Goal: Task Accomplishment & Management: Use online tool/utility

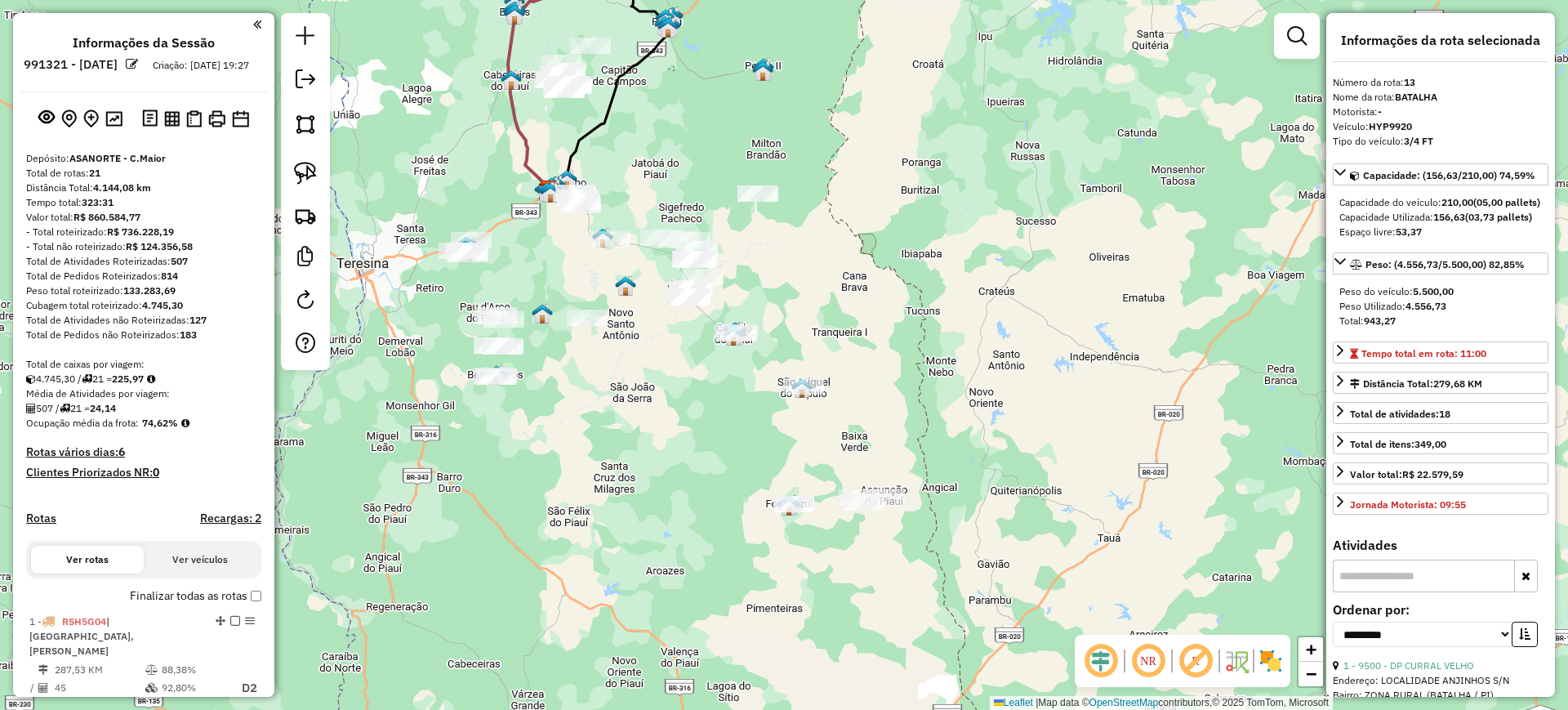
select select "**********"
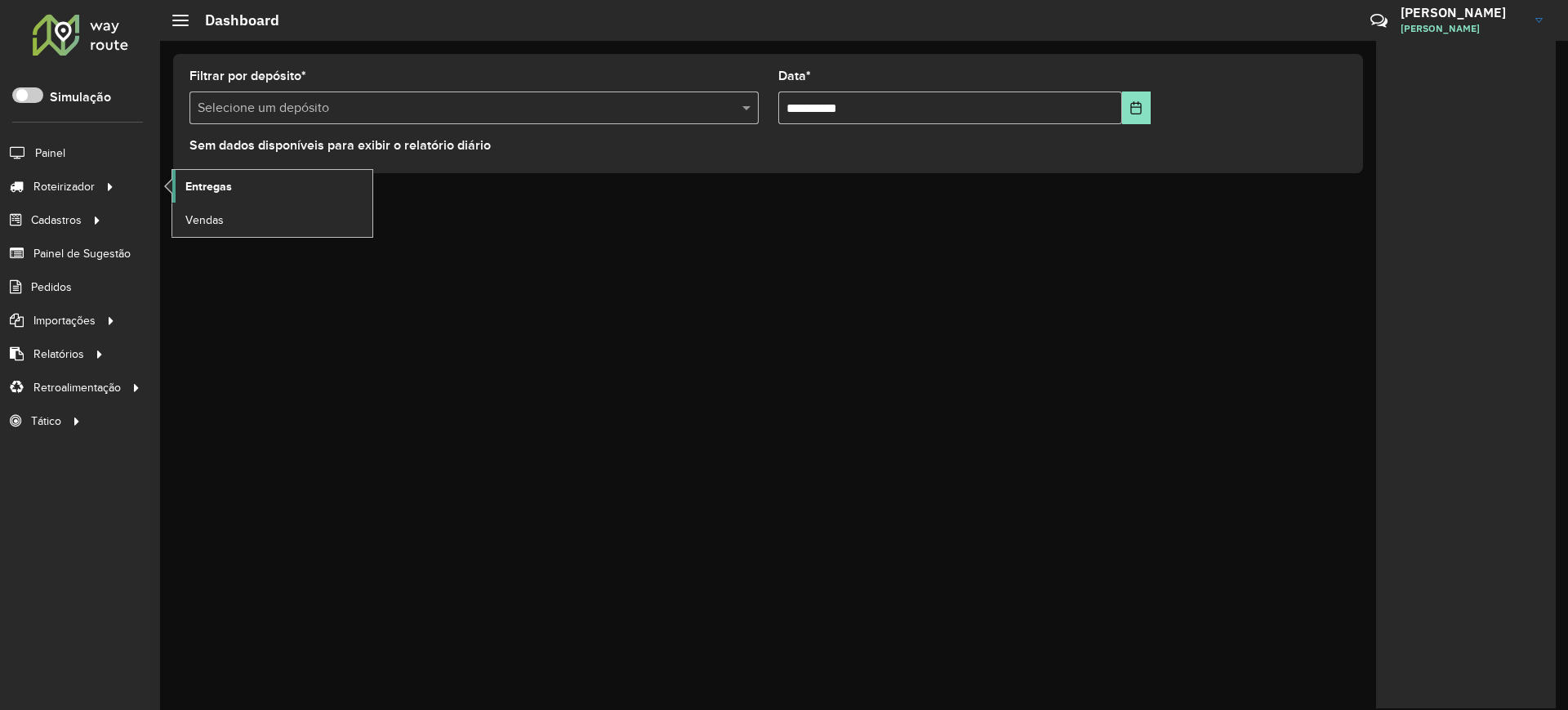
click at [219, 186] on span "Entregas" at bounding box center [208, 186] width 46 height 17
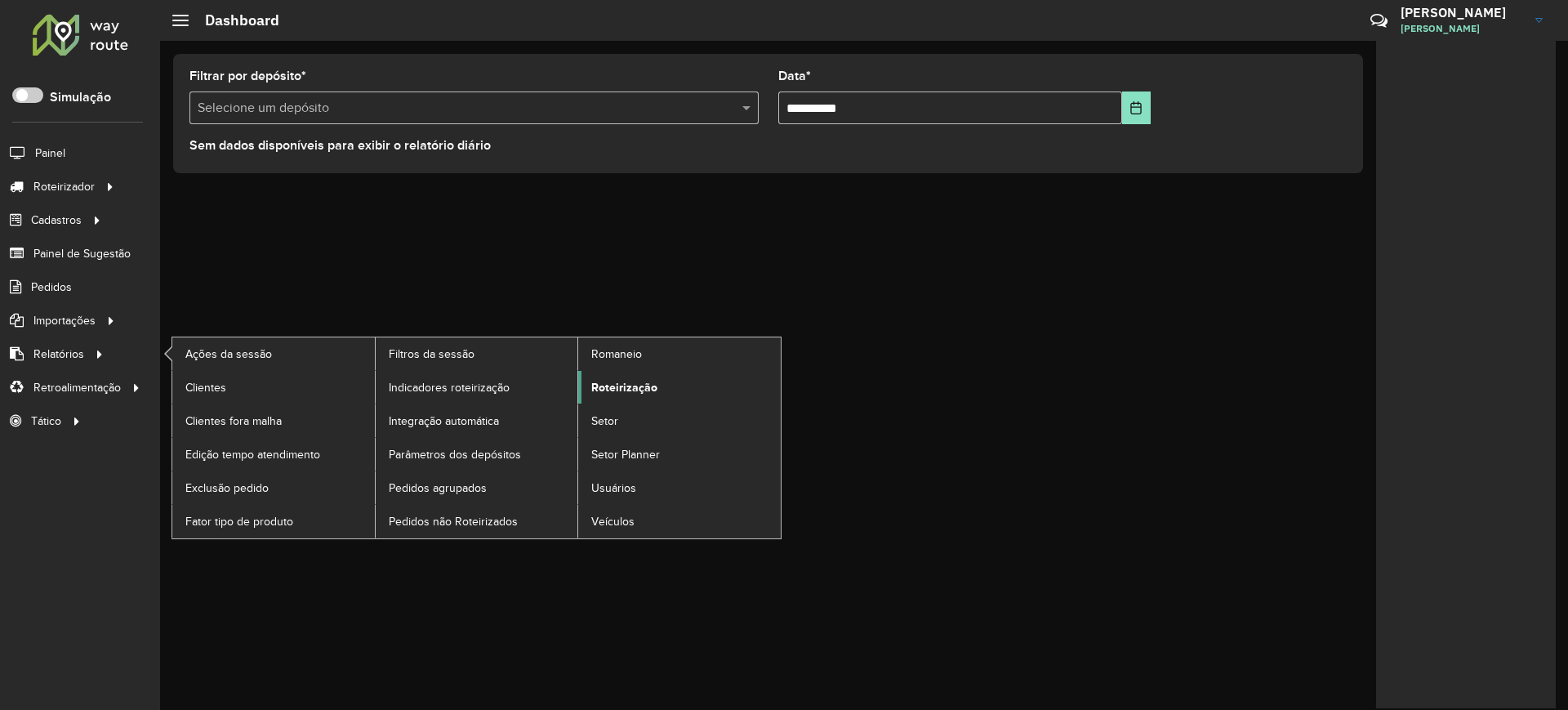
click at [618, 384] on span "Roteirização" at bounding box center [624, 387] width 66 height 17
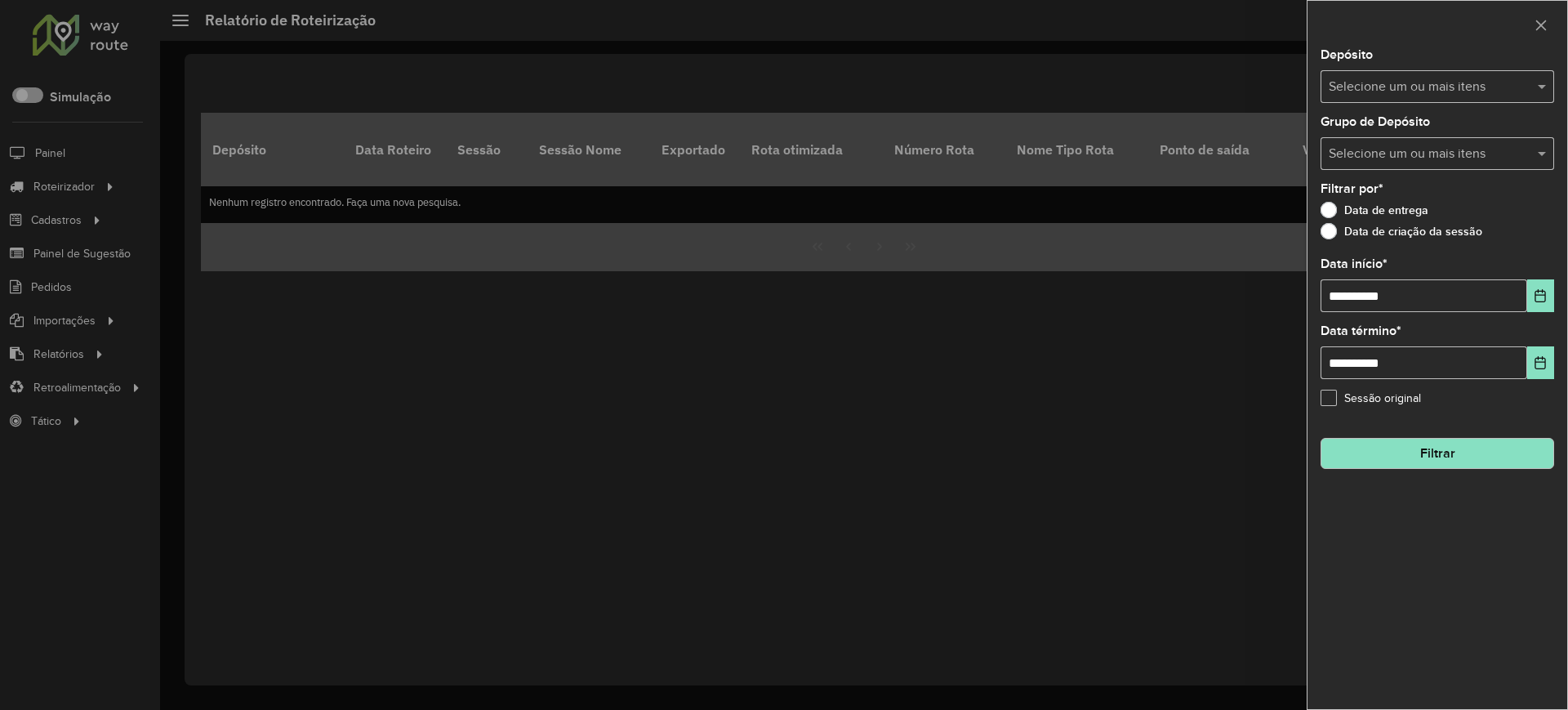
click at [1377, 81] on input "text" at bounding box center [1429, 88] width 209 height 20
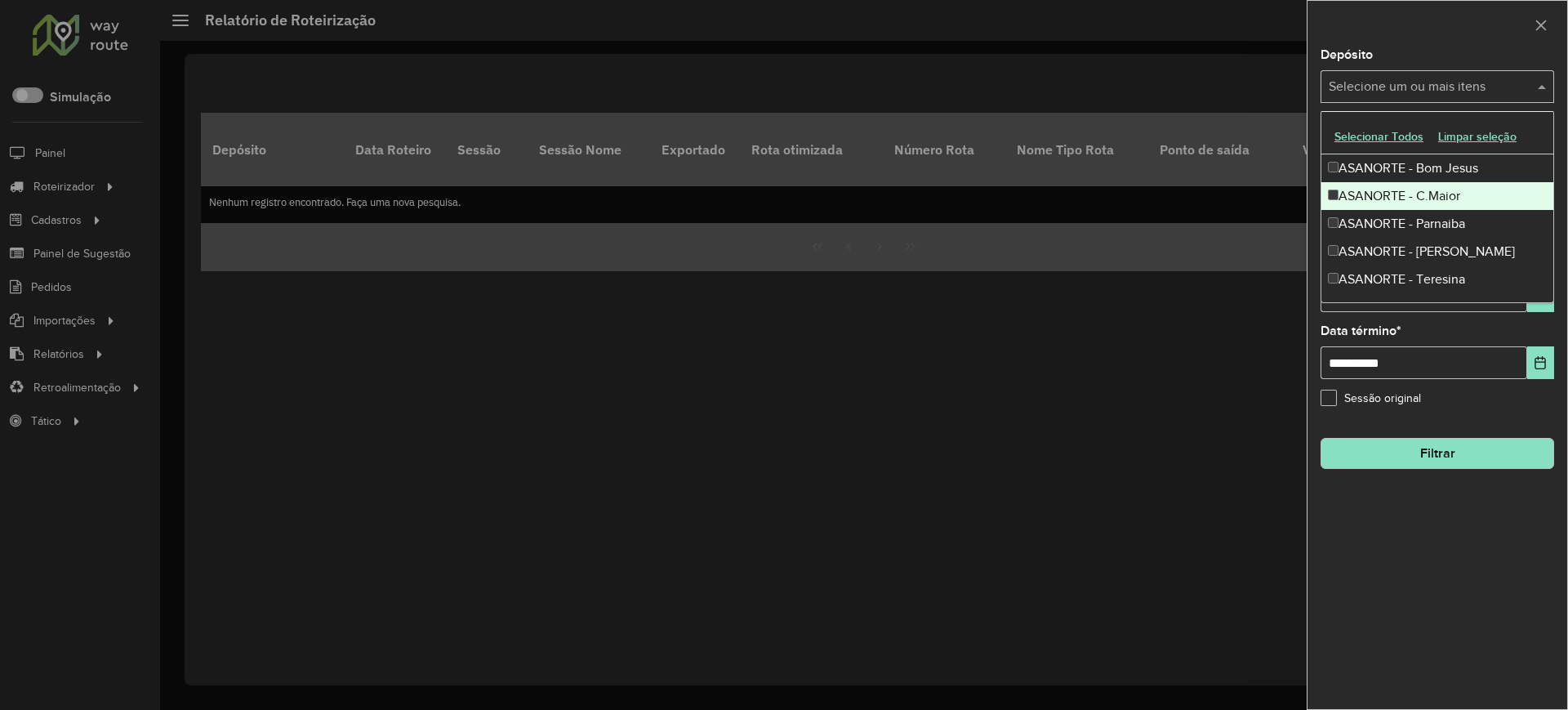
click at [1370, 197] on div "ASANORTE - C.Maior" at bounding box center [1437, 196] width 232 height 28
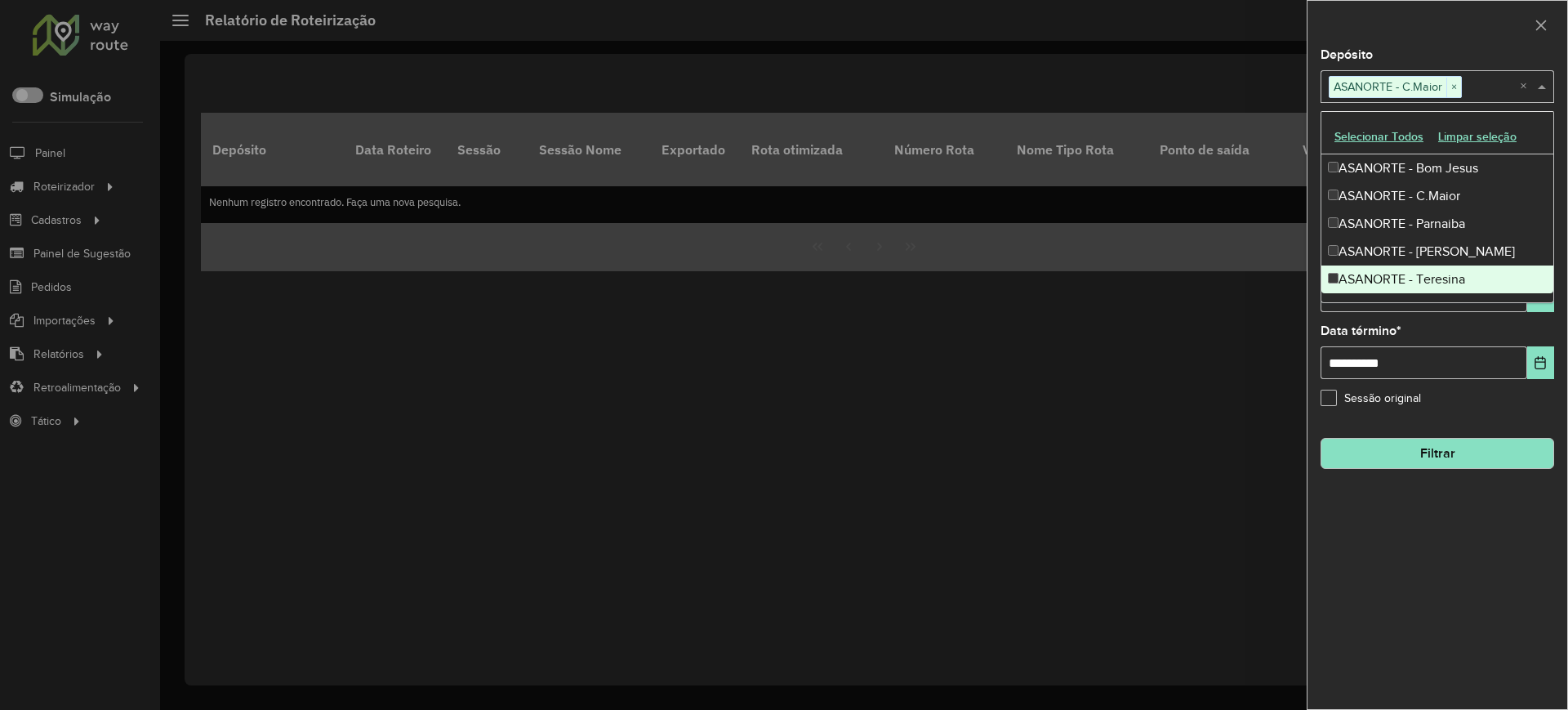
click at [1462, 413] on div "**********" at bounding box center [1437, 379] width 260 height 660
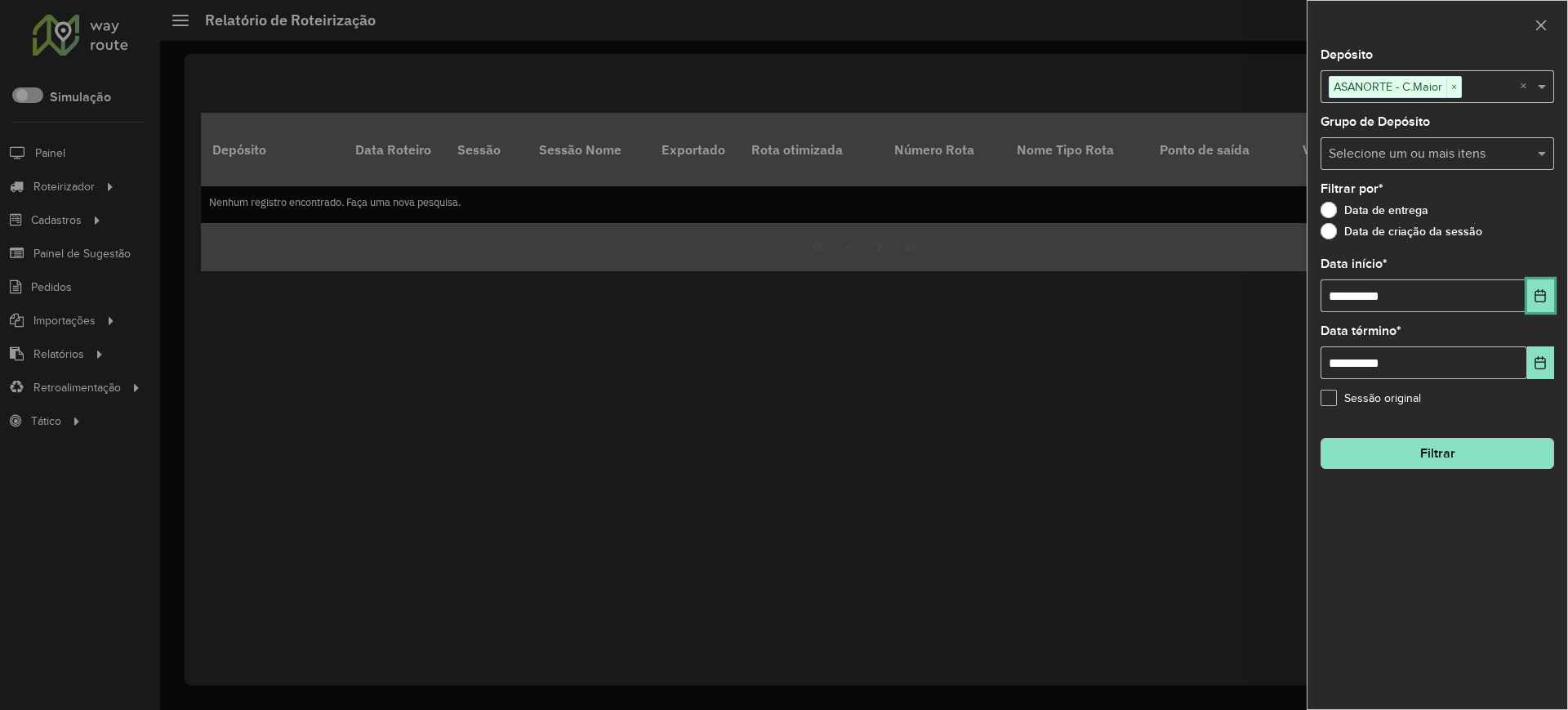
click at [1535, 294] on icon "Choose Date" at bounding box center [1541, 296] width 11 height 13
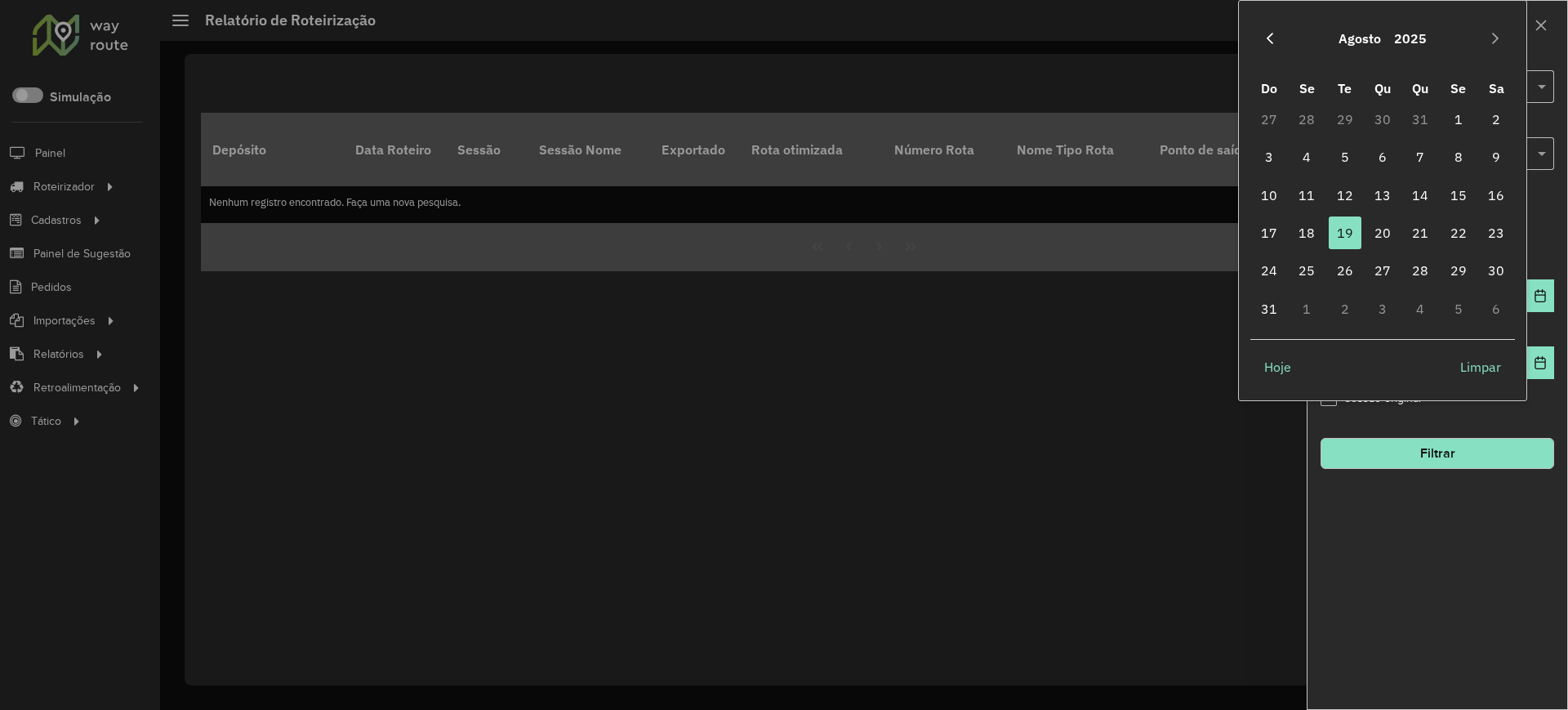
click at [1273, 33] on icon "Previous Month" at bounding box center [1270, 38] width 13 height 13
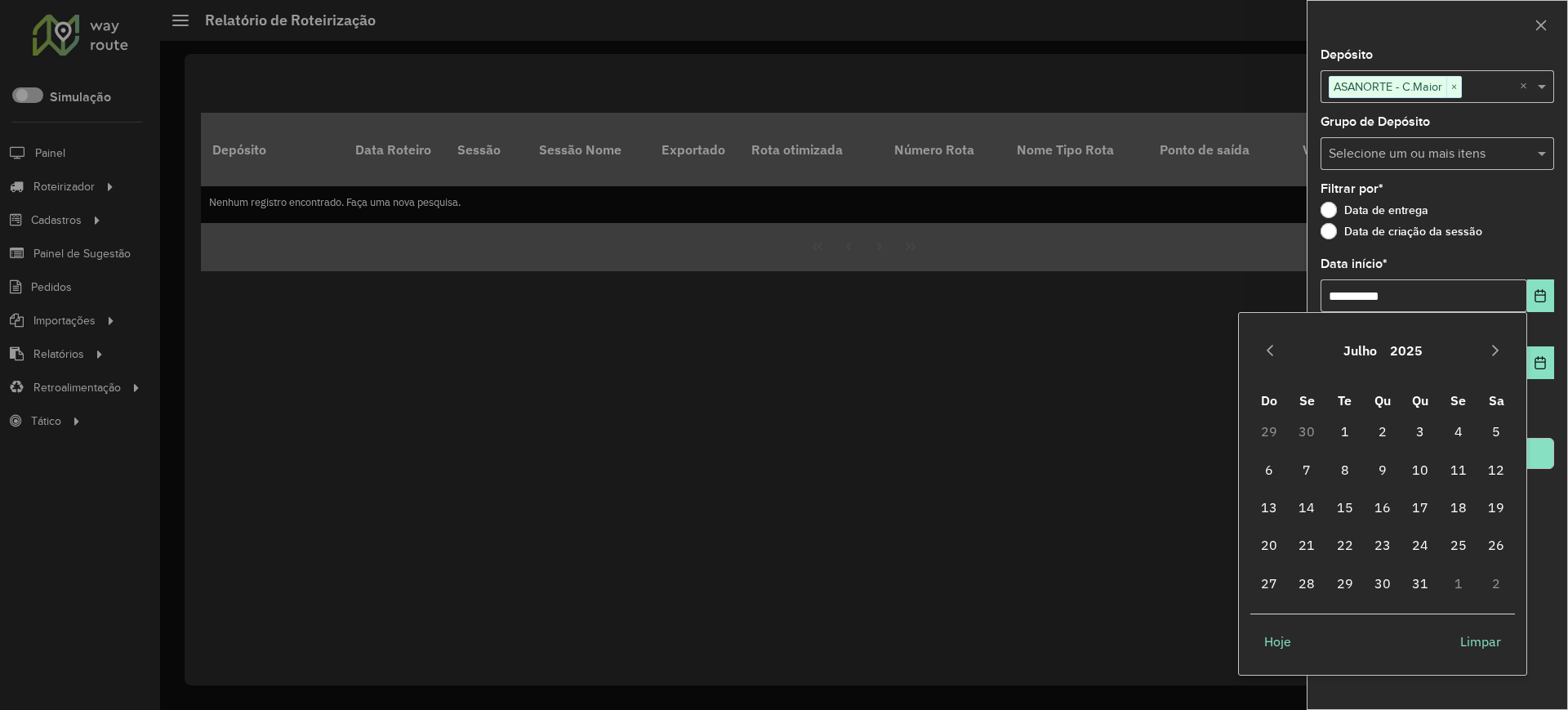
click at [1273, 33] on div at bounding box center [784, 355] width 1568 height 710
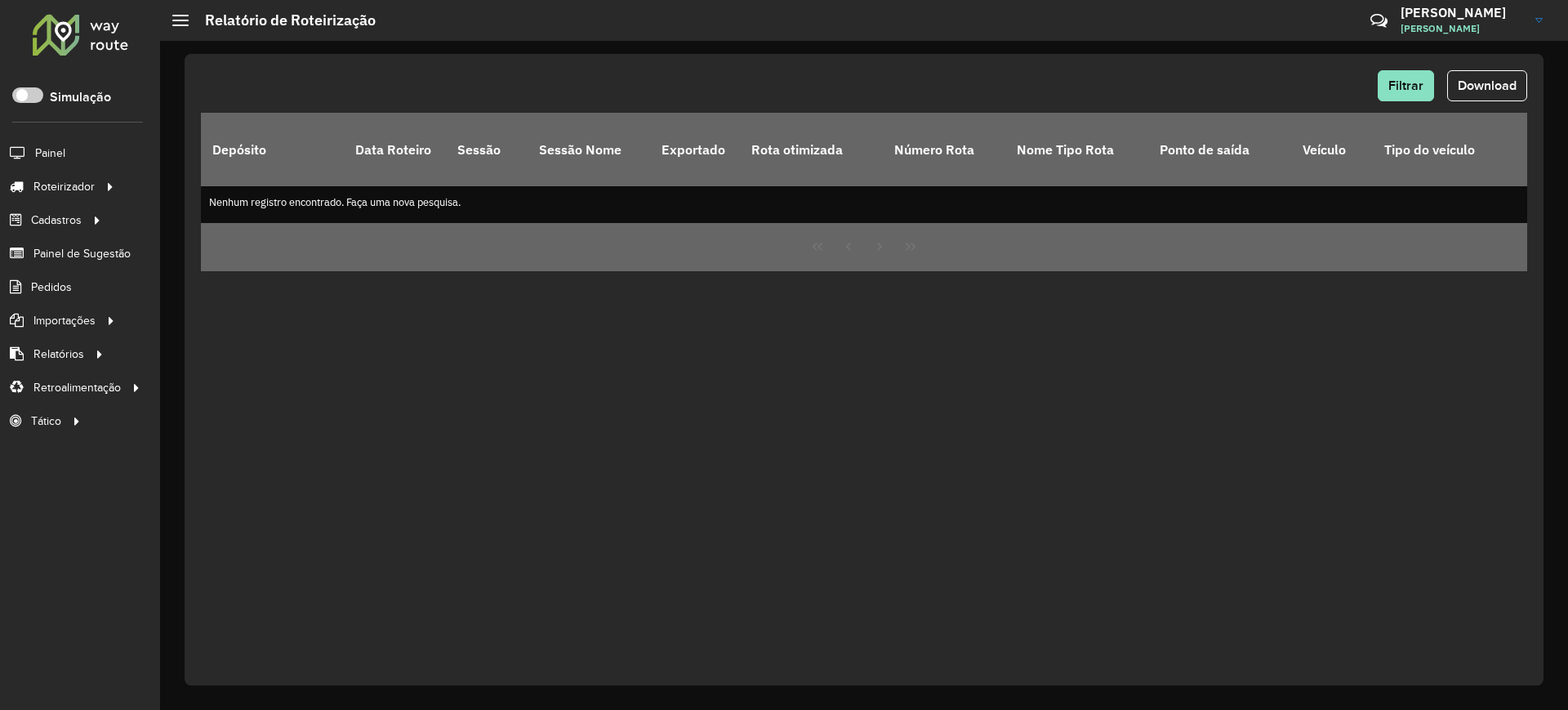
click at [1275, 33] on div at bounding box center [784, 355] width 1568 height 710
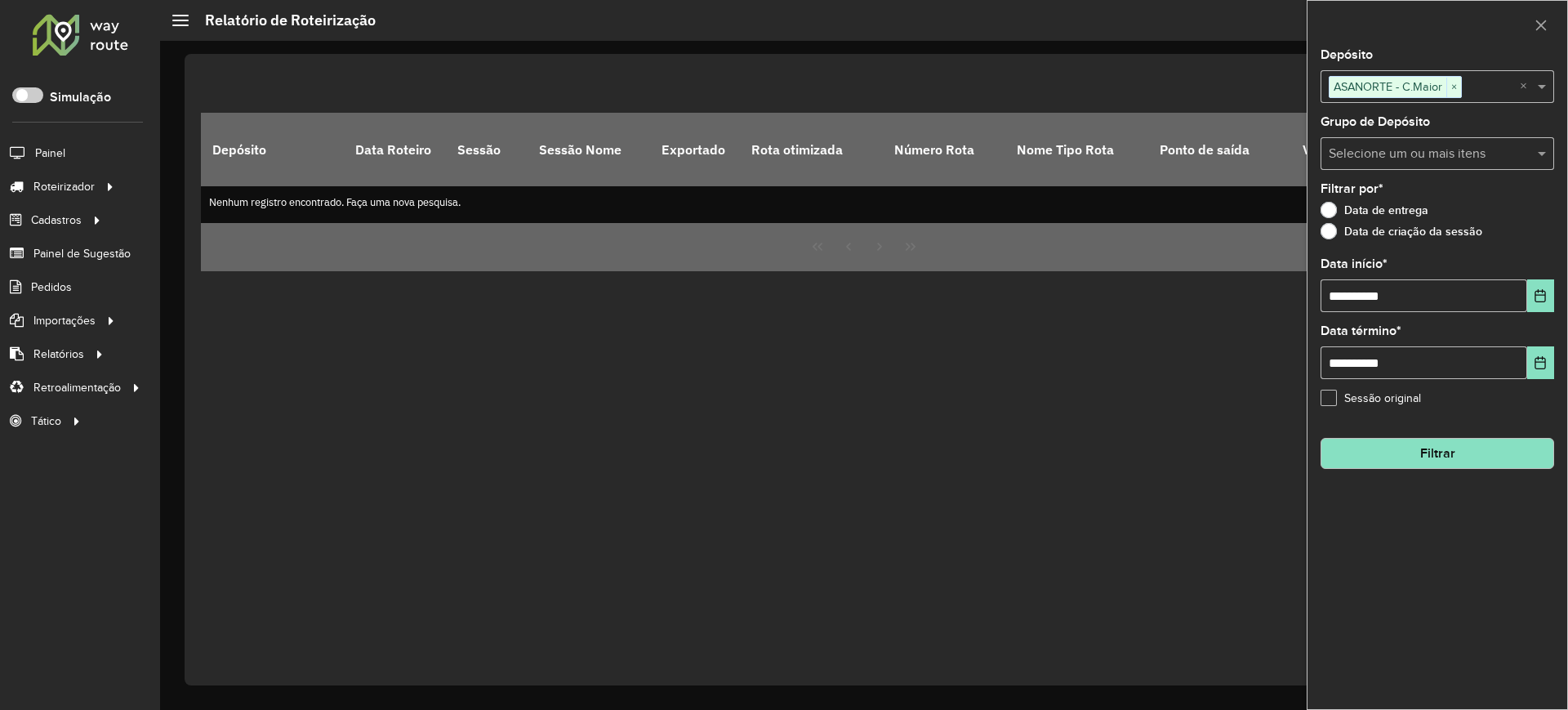
click at [1275, 33] on div "Críticas? Dúvidas? Elogios? Sugestões? Entre em contato conosco!" at bounding box center [1261, 26] width 170 height 44
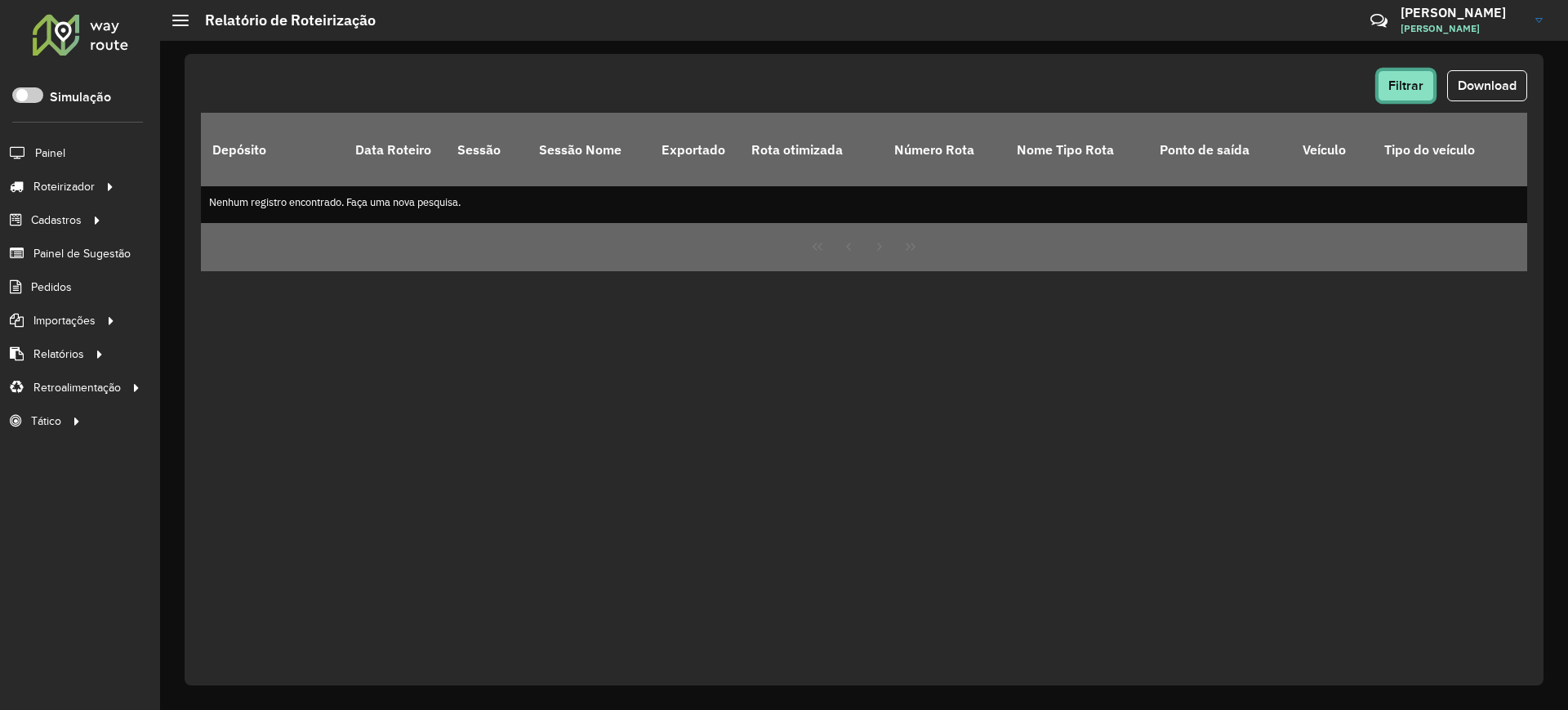
click at [1394, 84] on span "Filtrar" at bounding box center [1406, 85] width 35 height 14
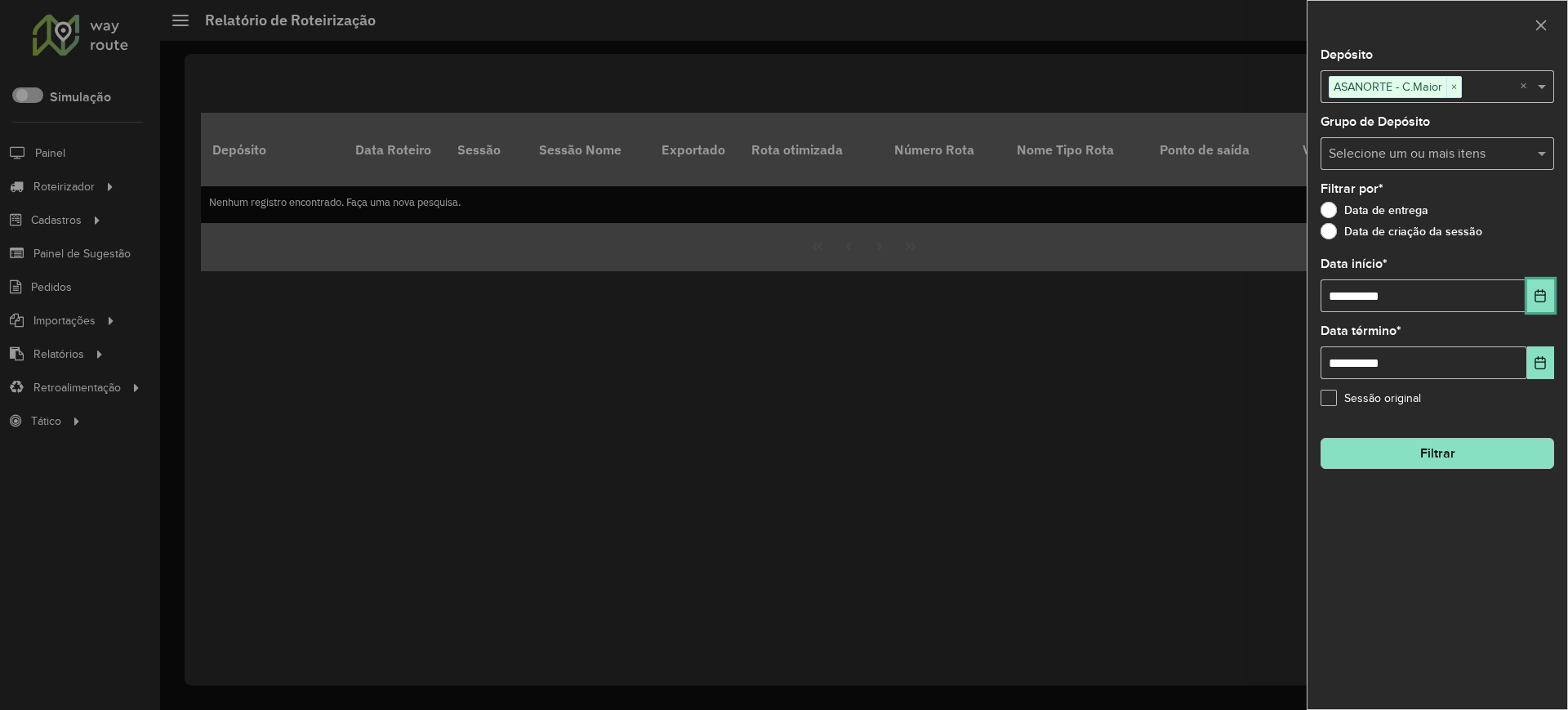
click at [1543, 296] on icon "Choose Date" at bounding box center [1540, 296] width 13 height 13
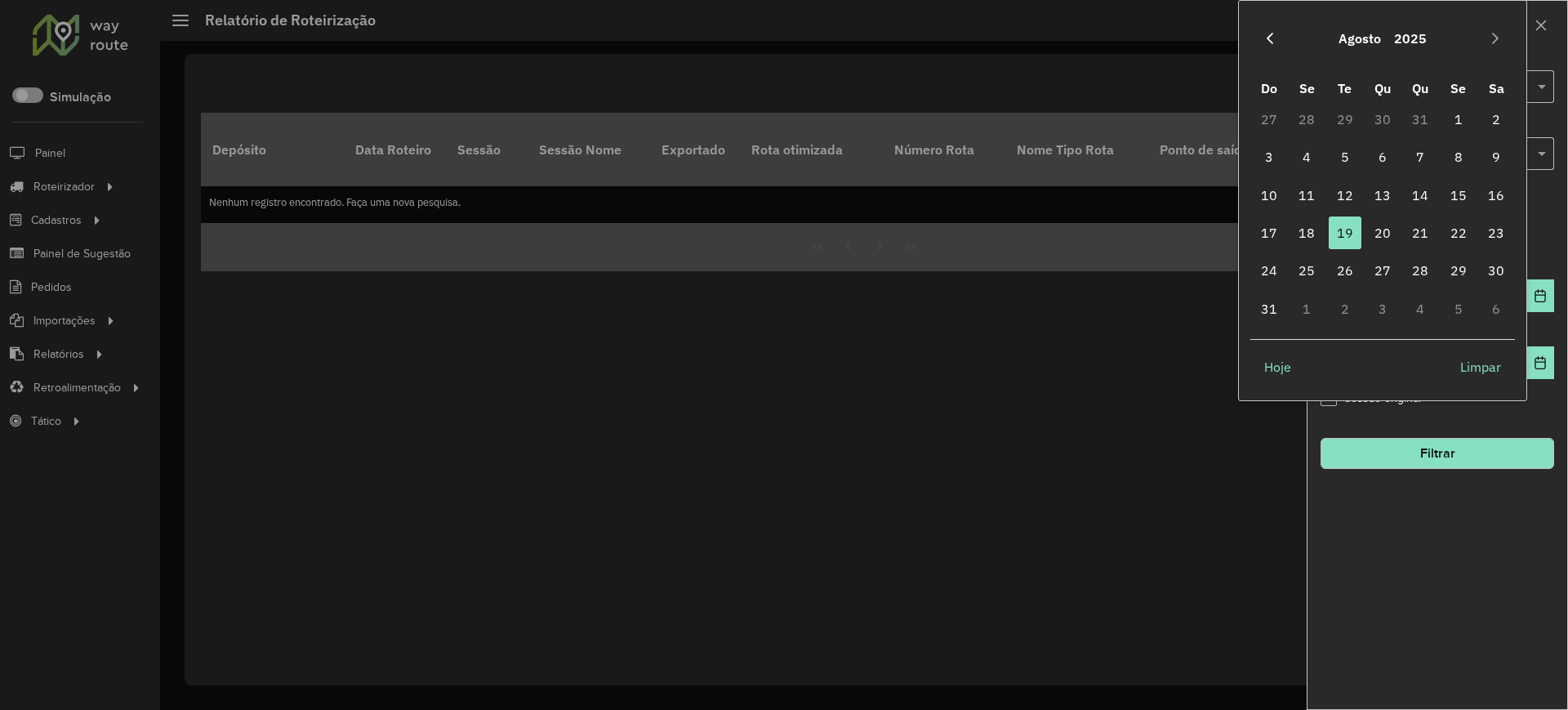
click at [1273, 38] on icon "Previous Month" at bounding box center [1270, 38] width 13 height 13
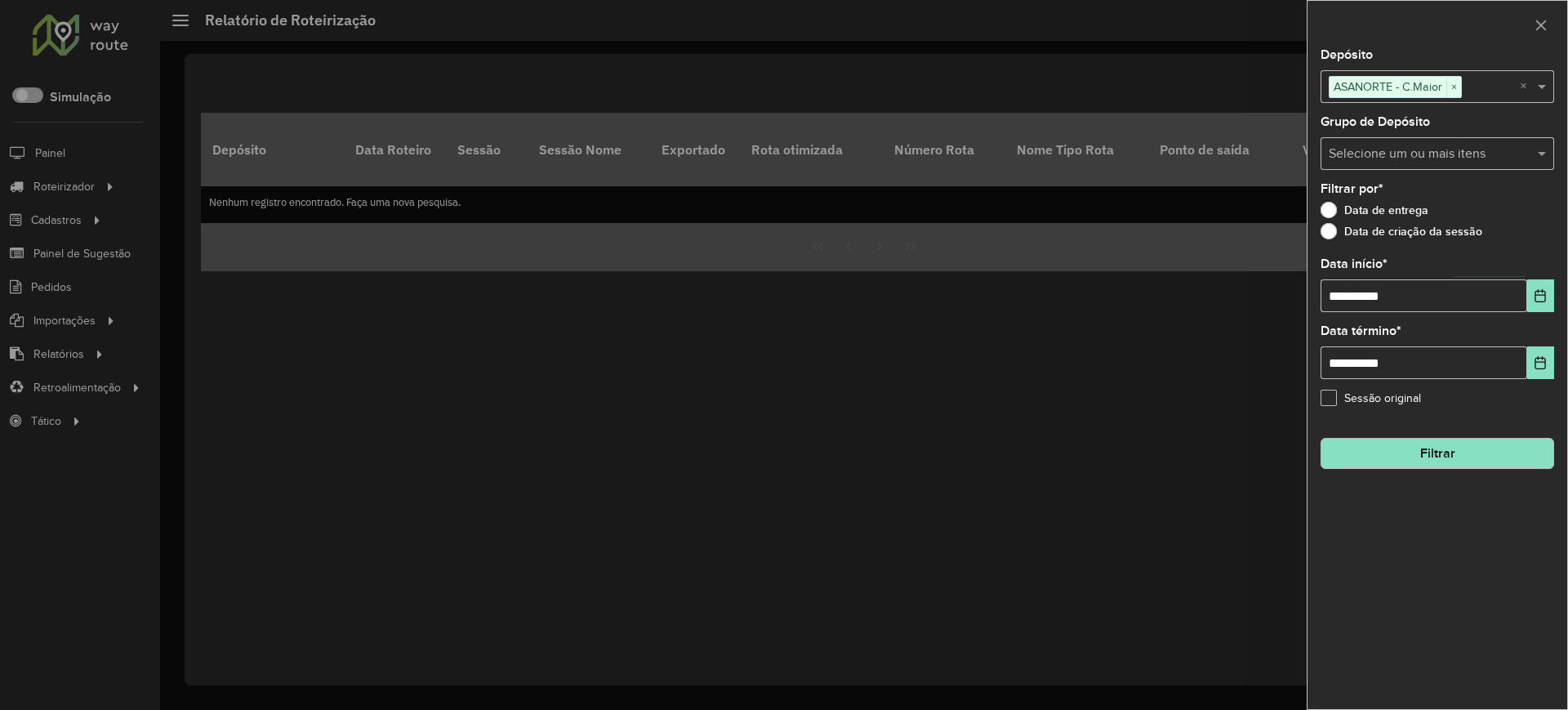
click at [1273, 38] on div at bounding box center [784, 355] width 1568 height 710
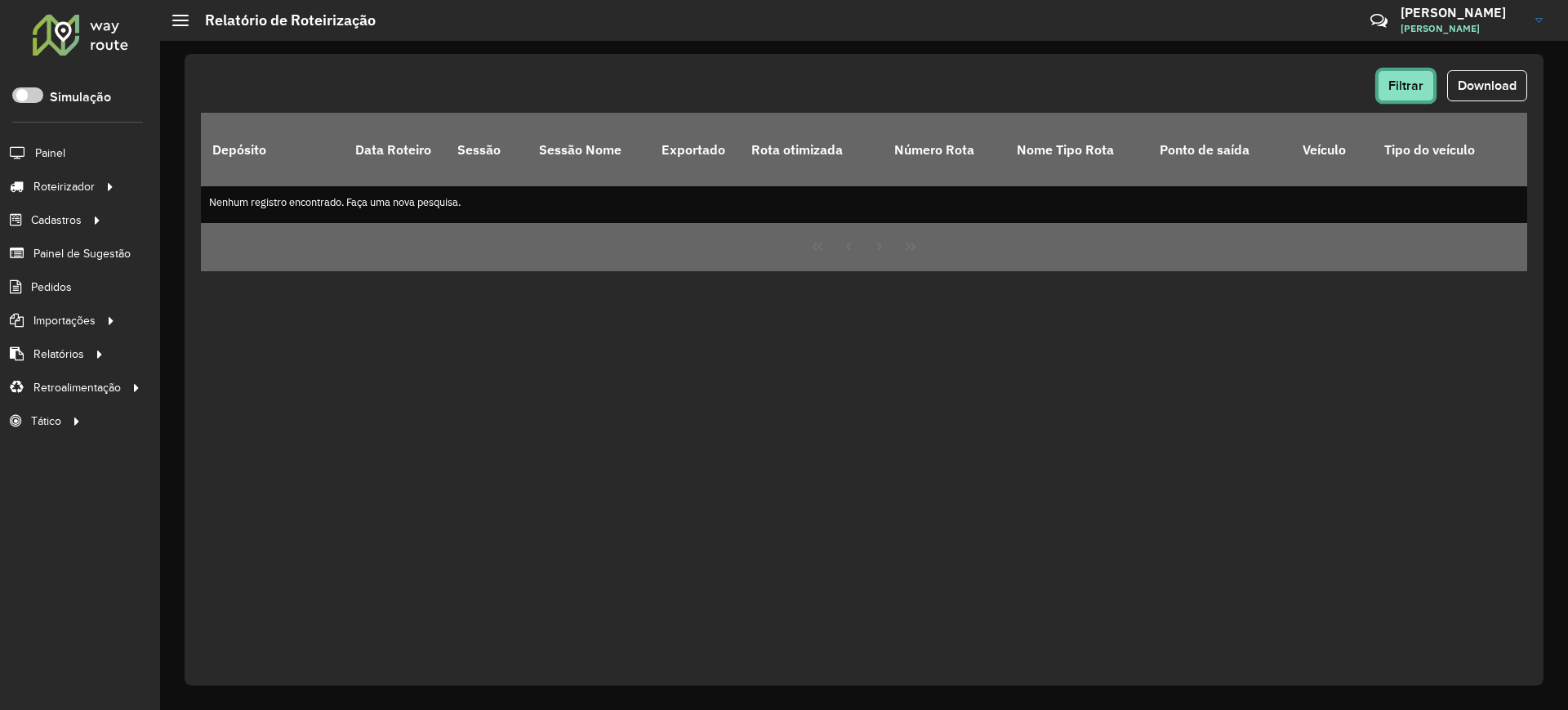
click at [1410, 85] on span "Filtrar" at bounding box center [1406, 85] width 35 height 14
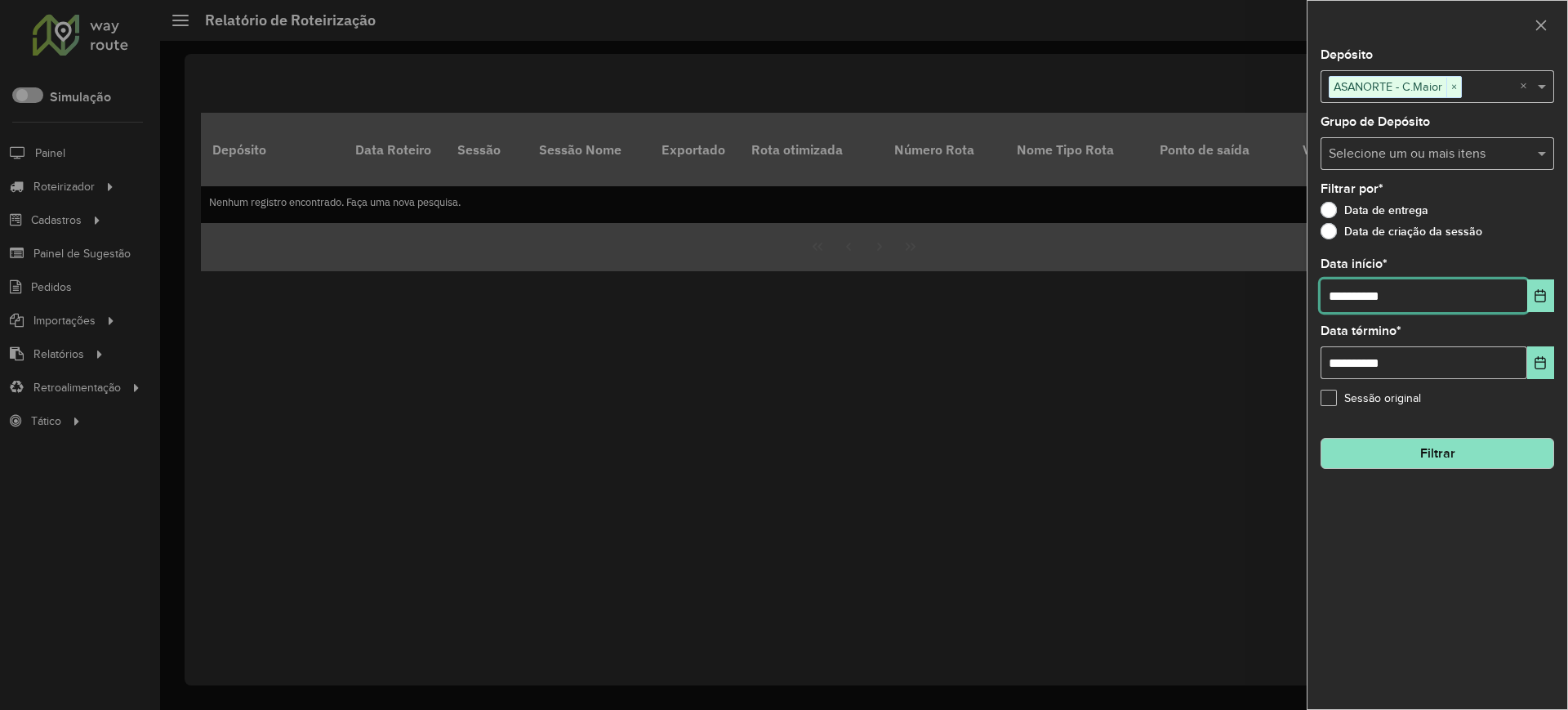
click at [1458, 299] on input "**********" at bounding box center [1424, 296] width 207 height 33
click at [1559, 308] on div "**********" at bounding box center [1437, 379] width 260 height 660
click at [1549, 292] on button "Choose Date" at bounding box center [1541, 296] width 27 height 33
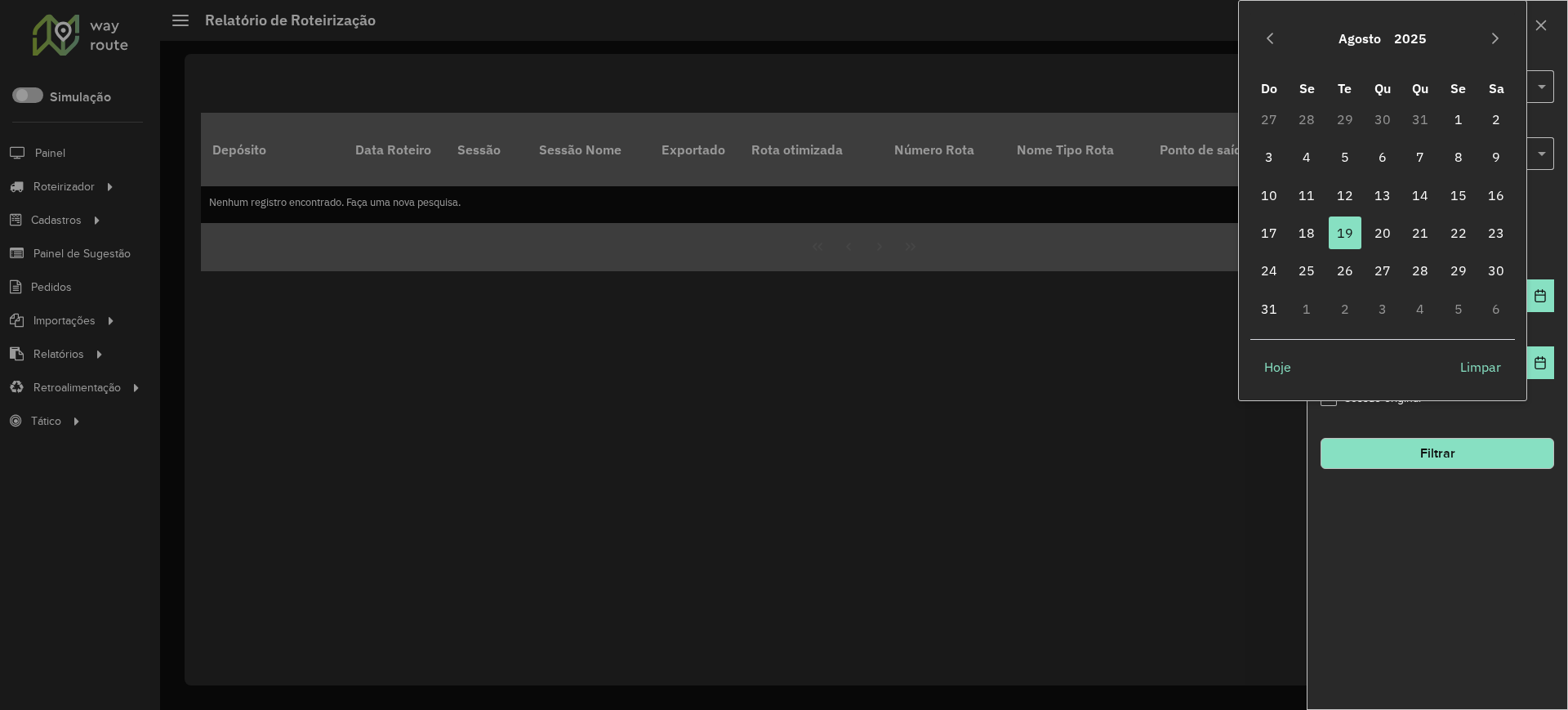
click at [1364, 36] on button "Agosto" at bounding box center [1360, 38] width 55 height 39
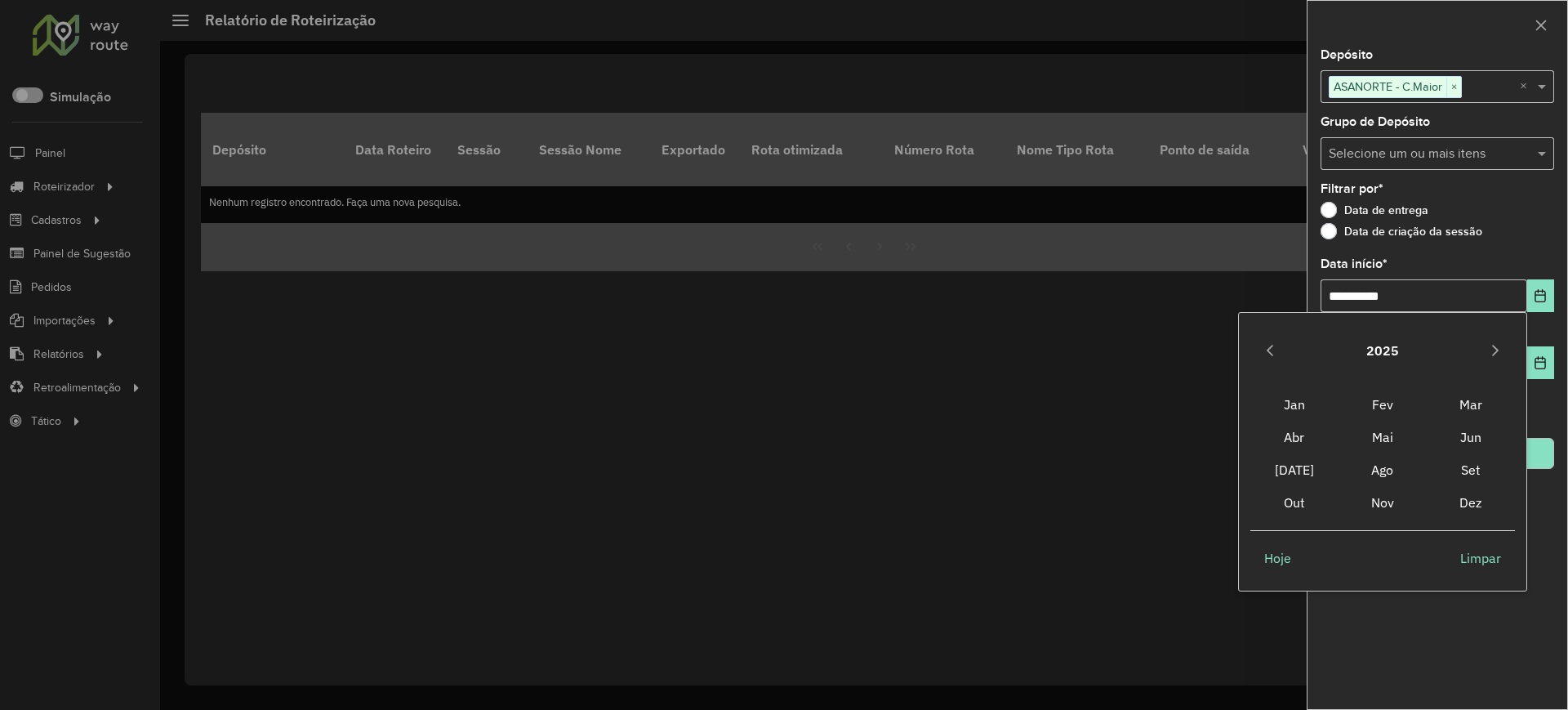
click at [1380, 355] on button "2025" at bounding box center [1382, 350] width 45 height 39
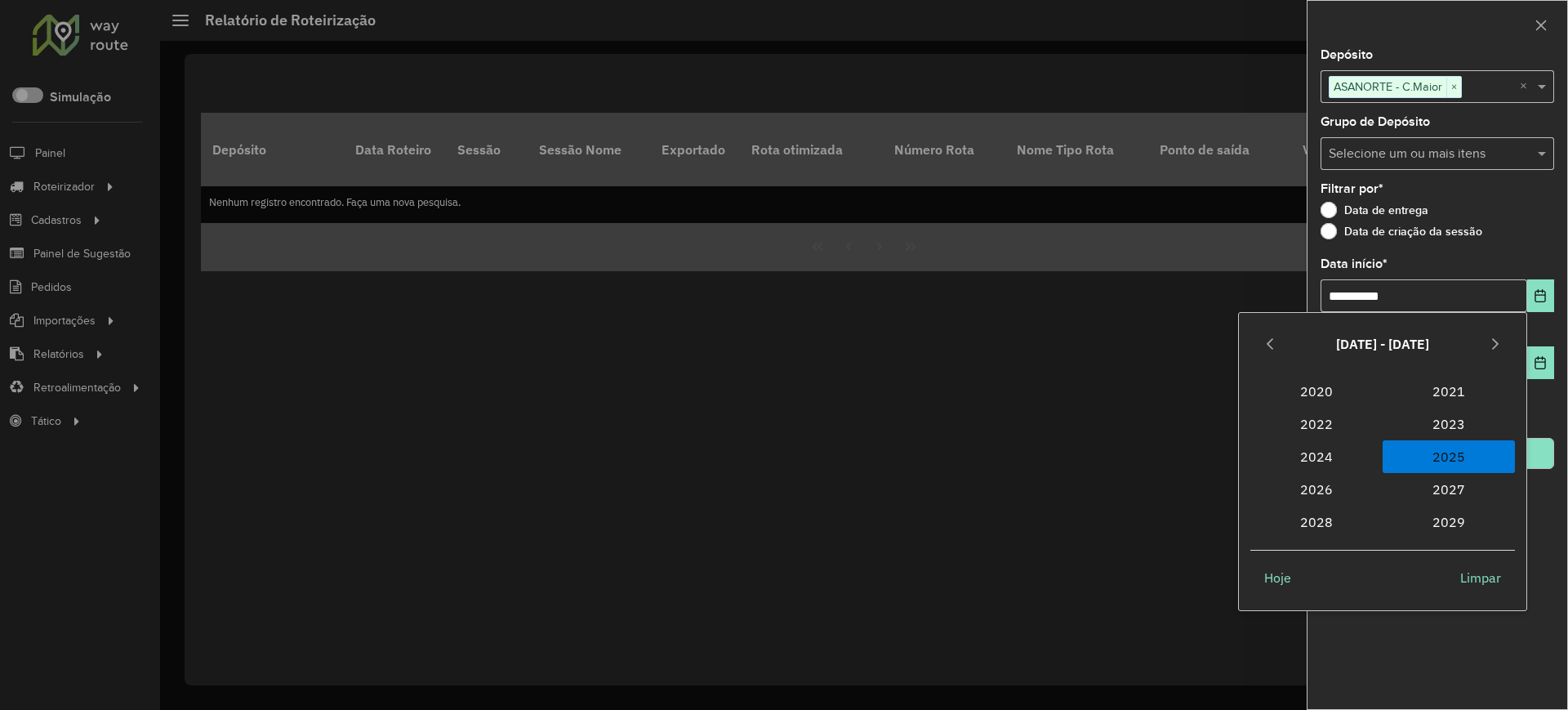
click at [1438, 458] on span "2025 2025" at bounding box center [1449, 457] width 132 height 33
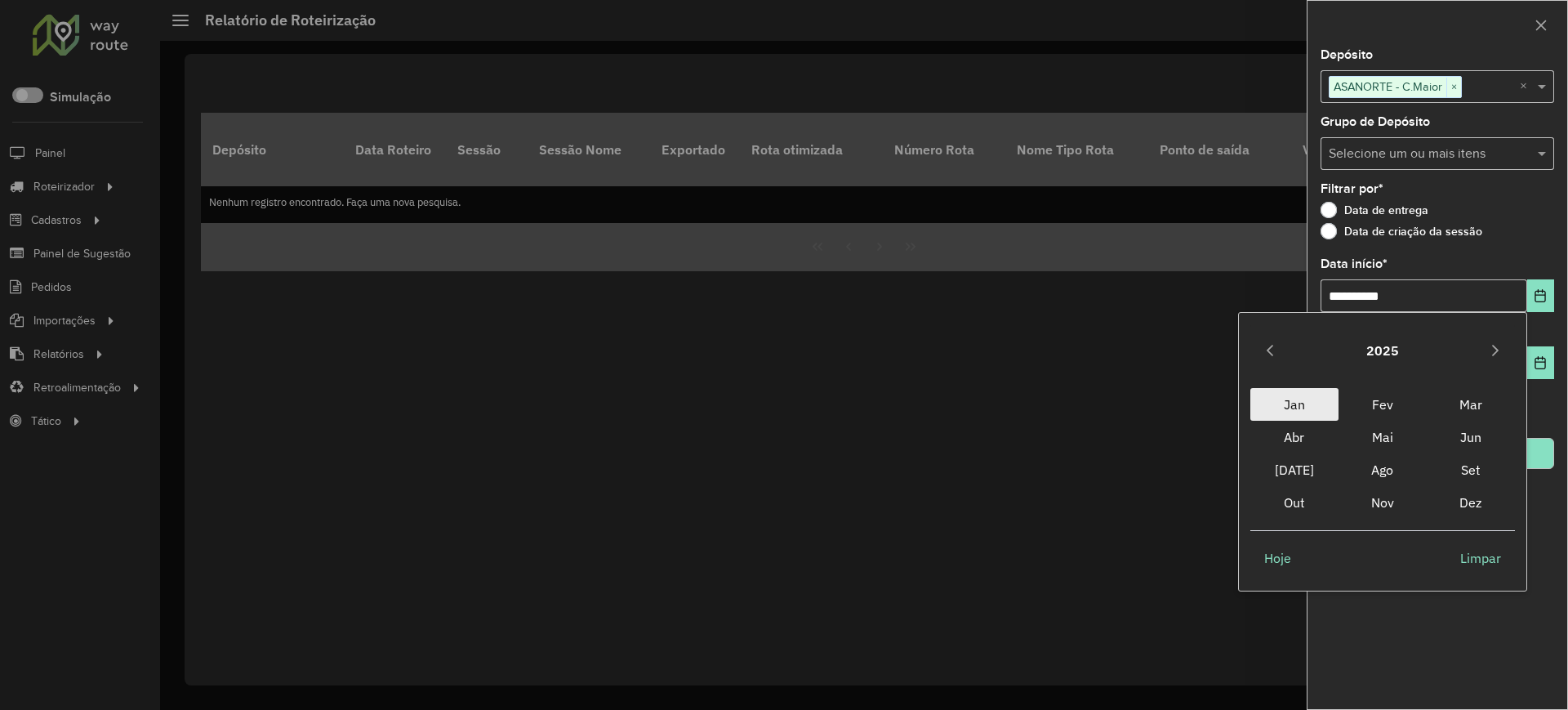
click at [1293, 403] on span "Jan" at bounding box center [1294, 404] width 88 height 33
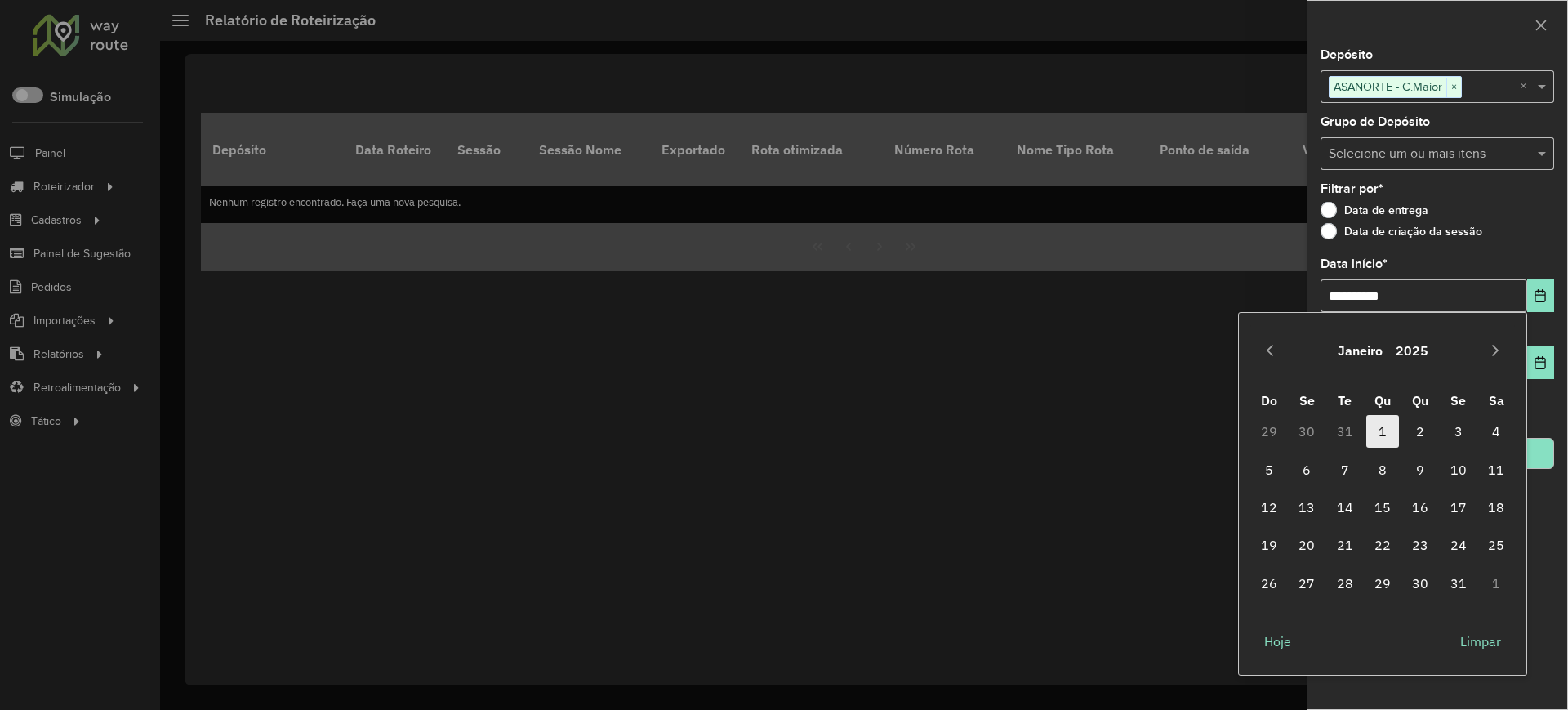
click at [1376, 430] on span "1" at bounding box center [1383, 432] width 33 height 33
type input "**********"
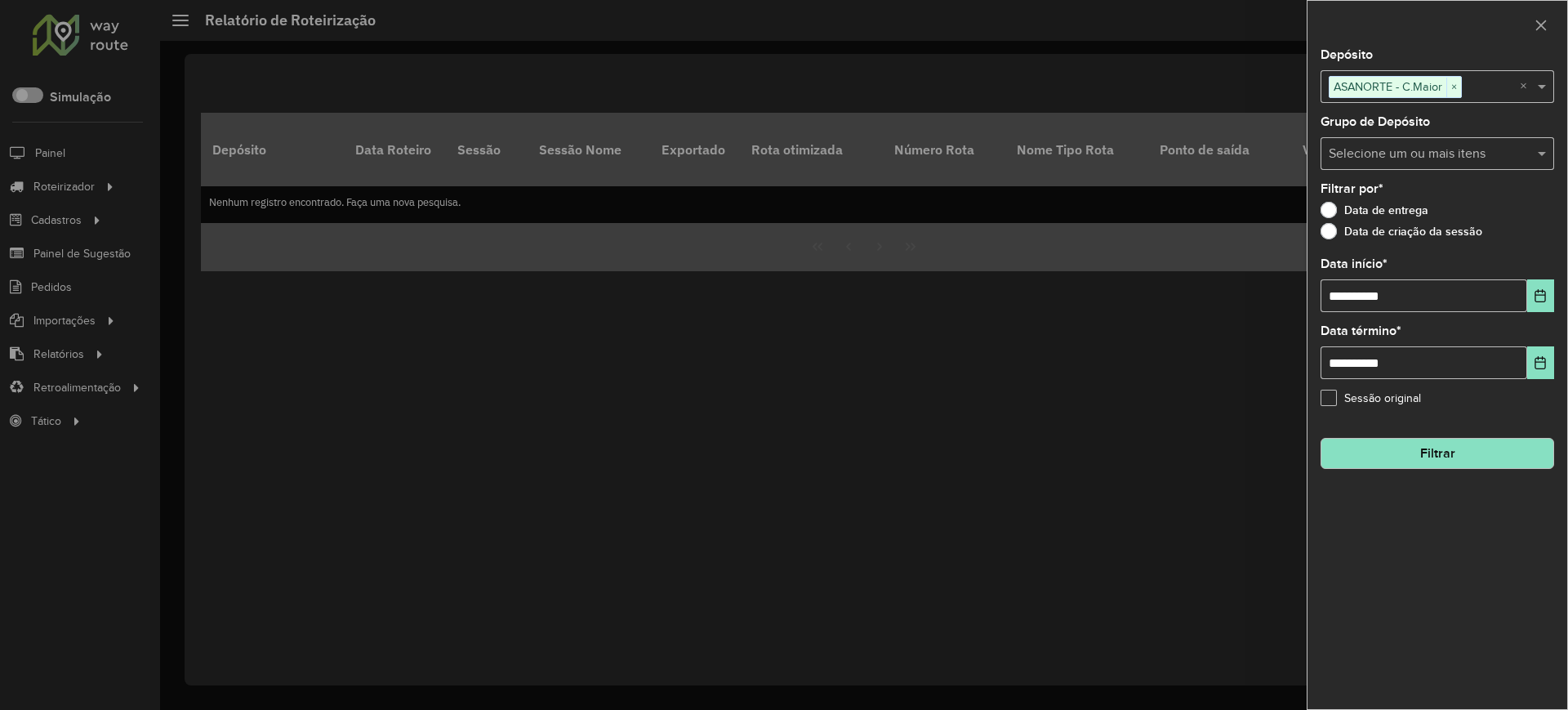
click at [1408, 451] on button "Filtrar" at bounding box center [1437, 453] width 234 height 31
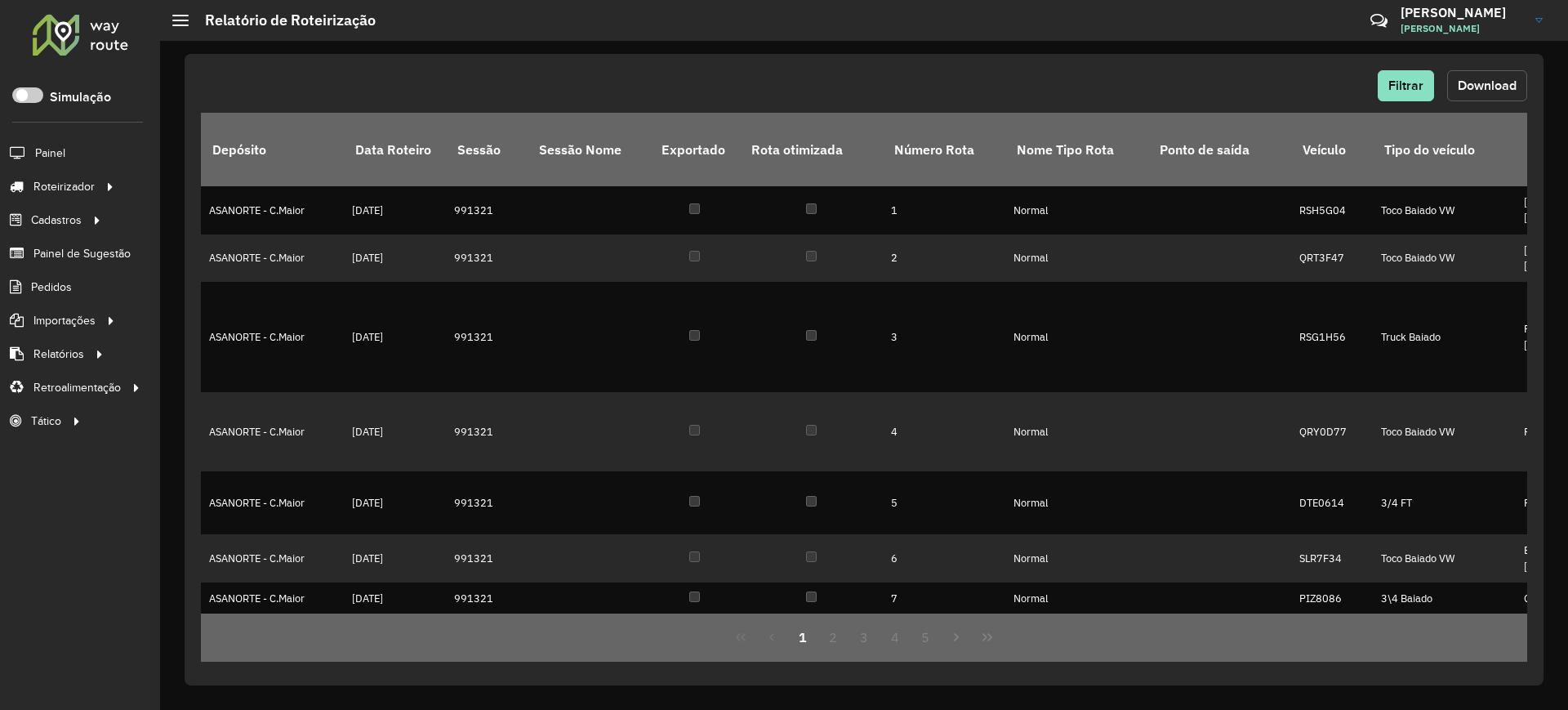
click at [1486, 93] on button "Download" at bounding box center [1487, 85] width 80 height 31
click at [195, 190] on span "Entregas" at bounding box center [208, 186] width 46 height 17
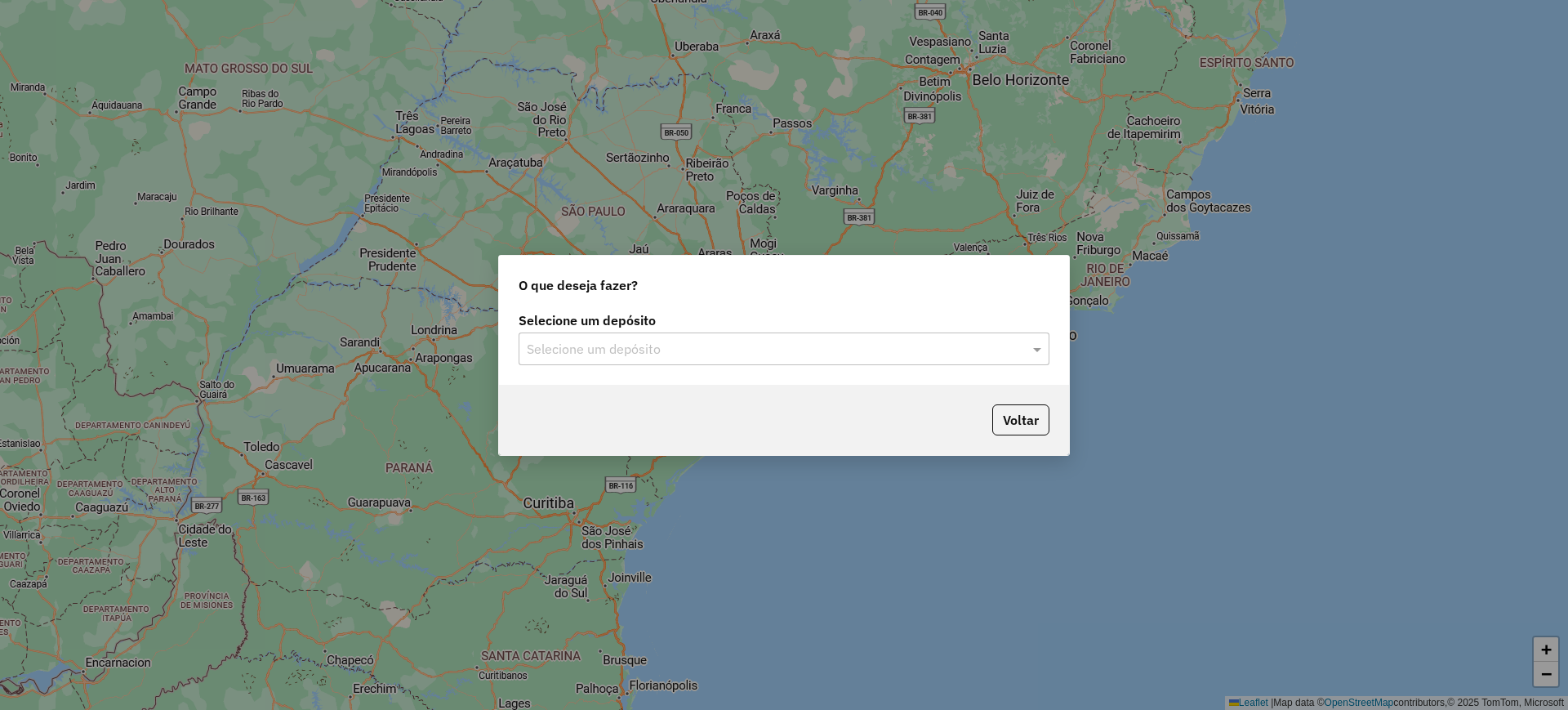
click at [611, 348] on input "text" at bounding box center [768, 350] width 482 height 20
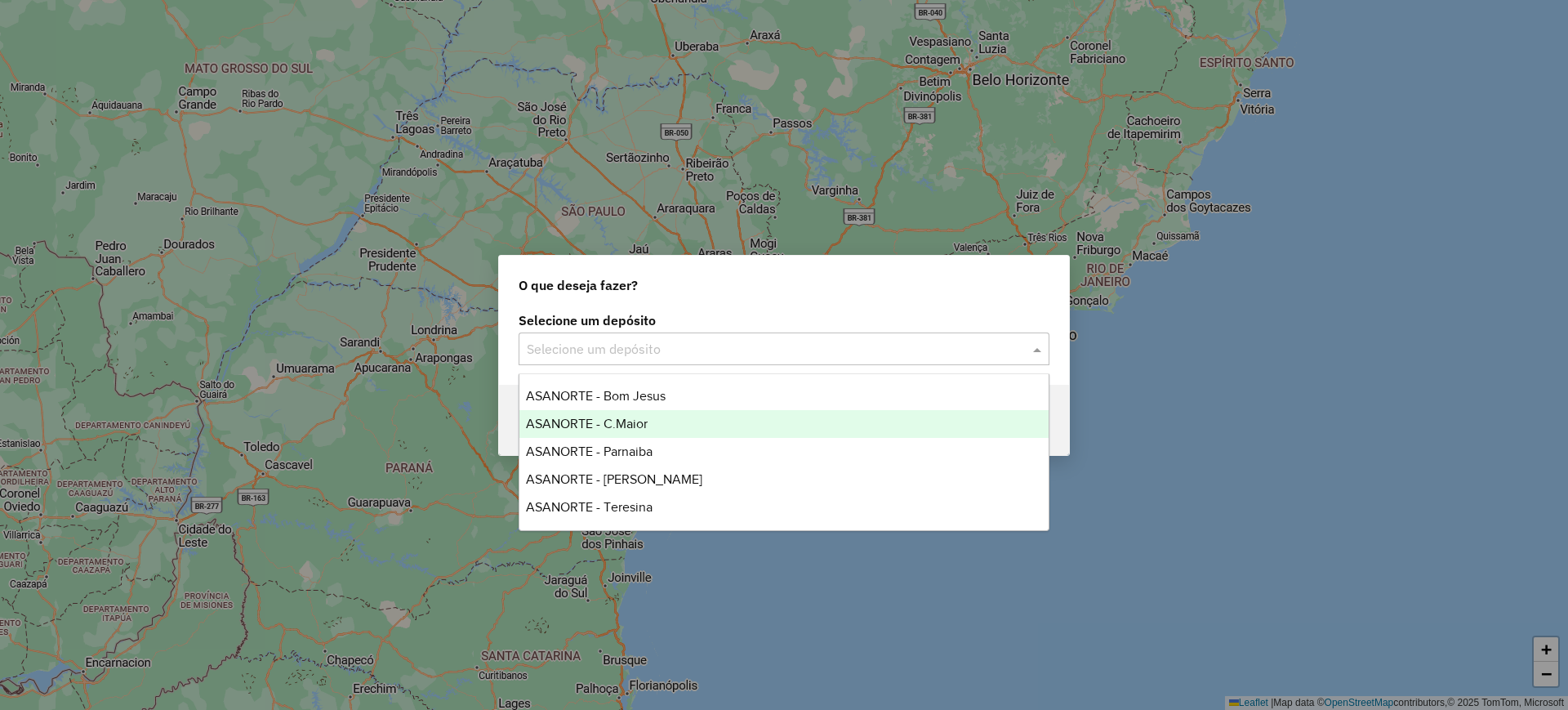
click at [582, 426] on span "ASANORTE - C.Maior" at bounding box center [586, 423] width 121 height 14
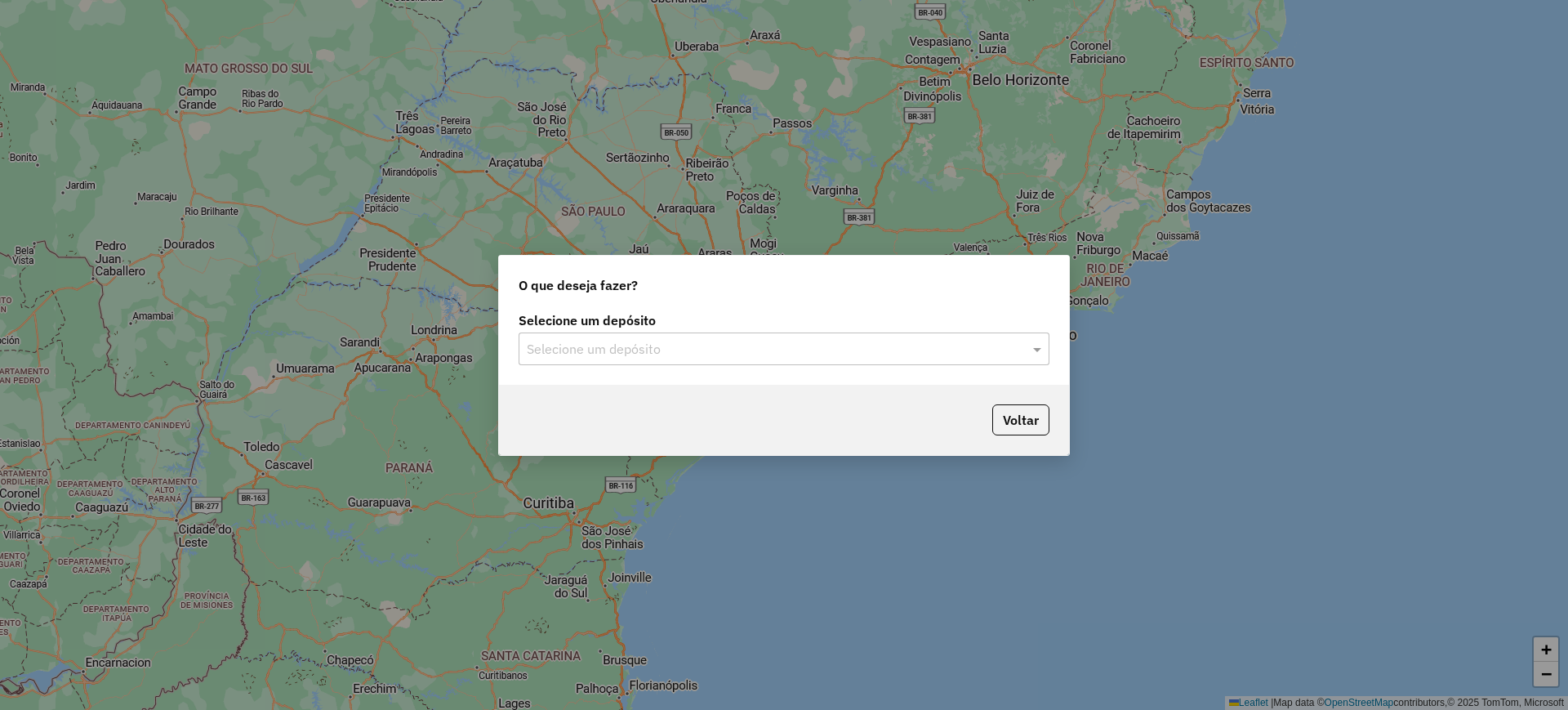
click at [739, 341] on input "text" at bounding box center [768, 350] width 482 height 20
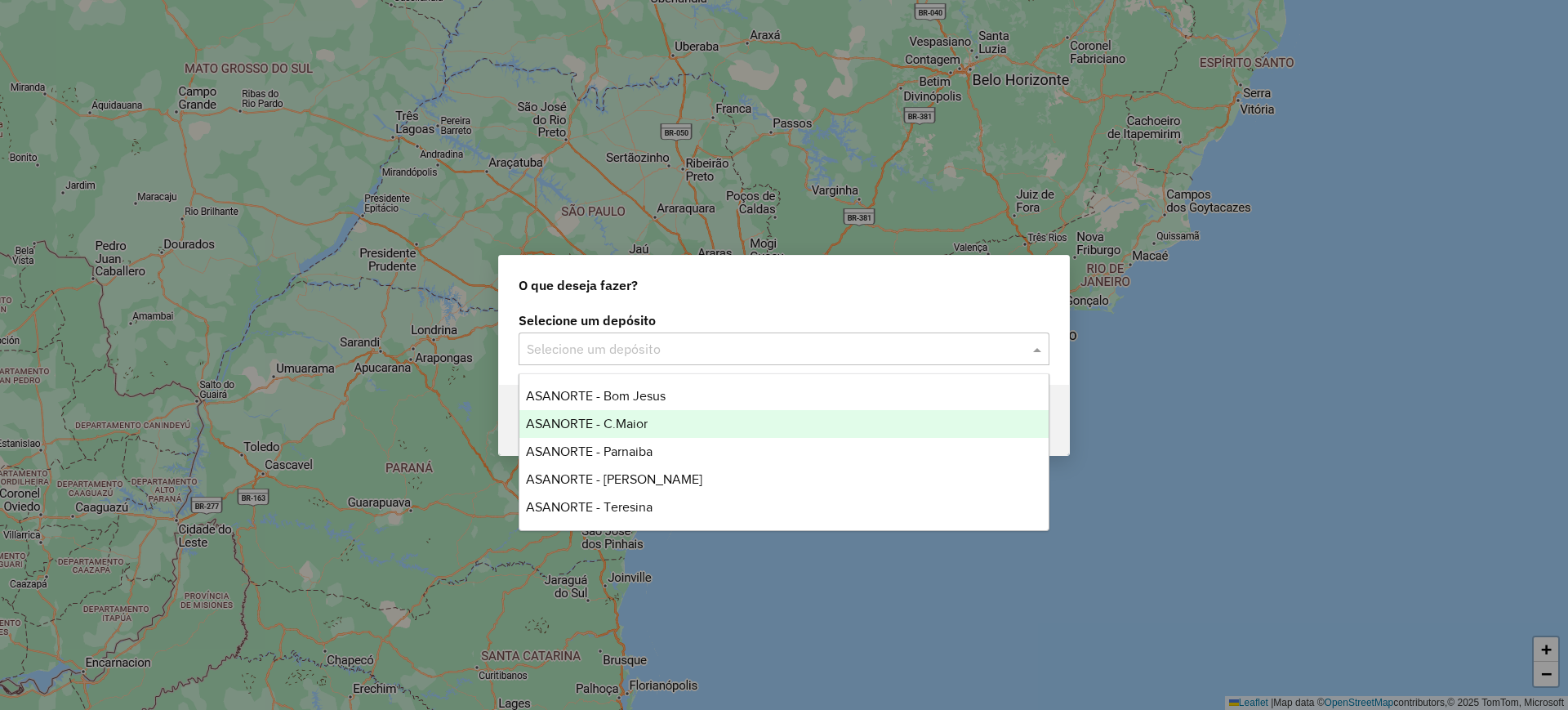
click at [605, 420] on span "ASANORTE - C.Maior" at bounding box center [586, 423] width 121 height 14
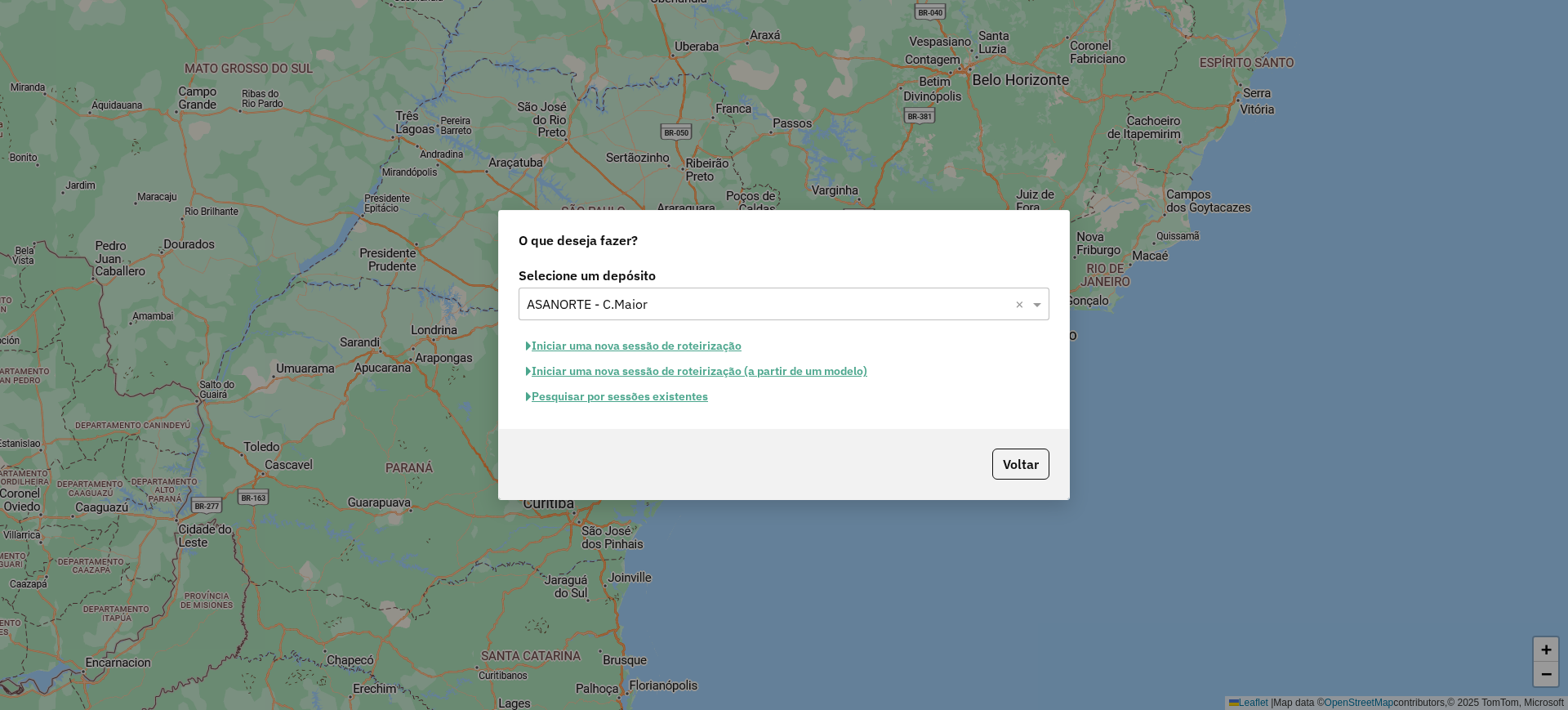
click at [653, 397] on button "Pesquisar por sessões existentes" at bounding box center [616, 397] width 197 height 25
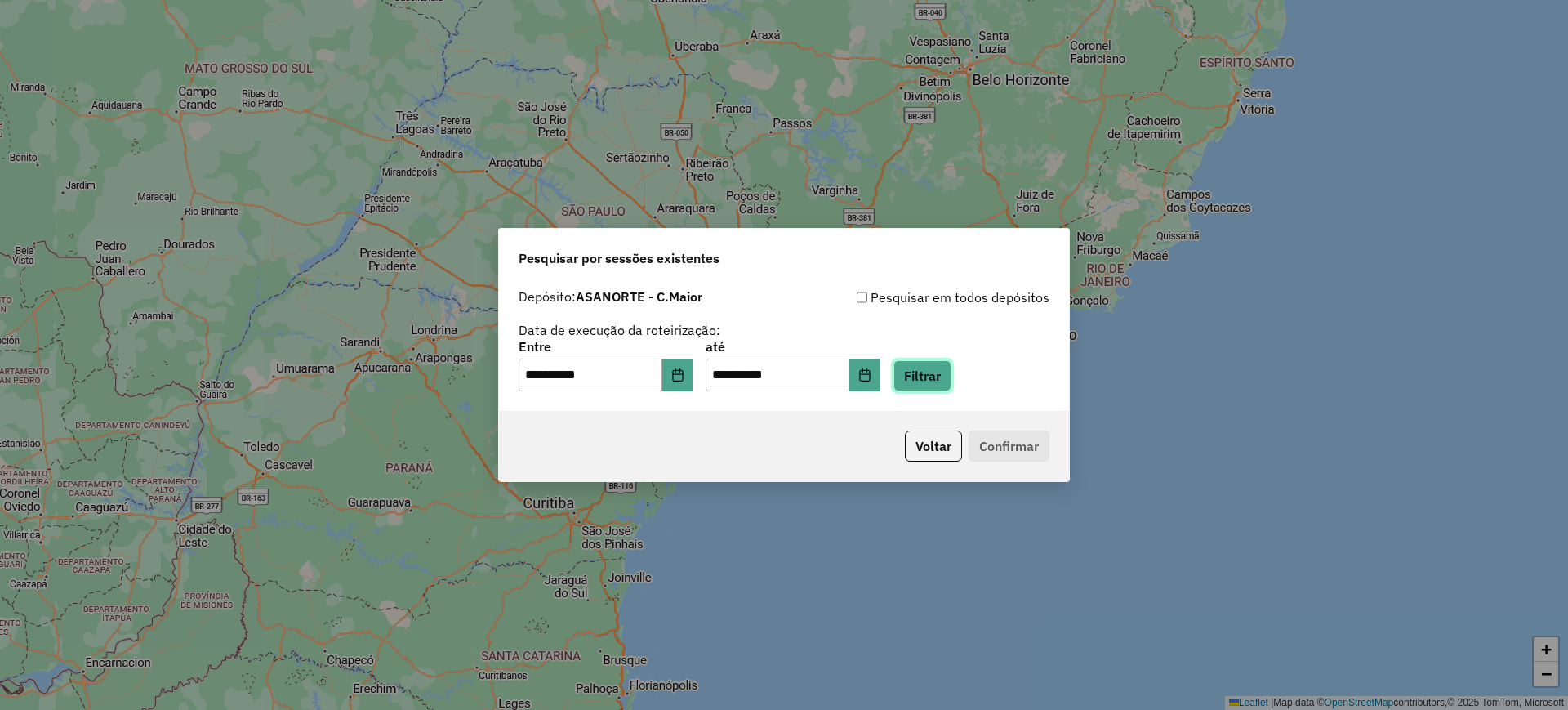
click at [940, 382] on button "Filtrar" at bounding box center [923, 375] width 58 height 31
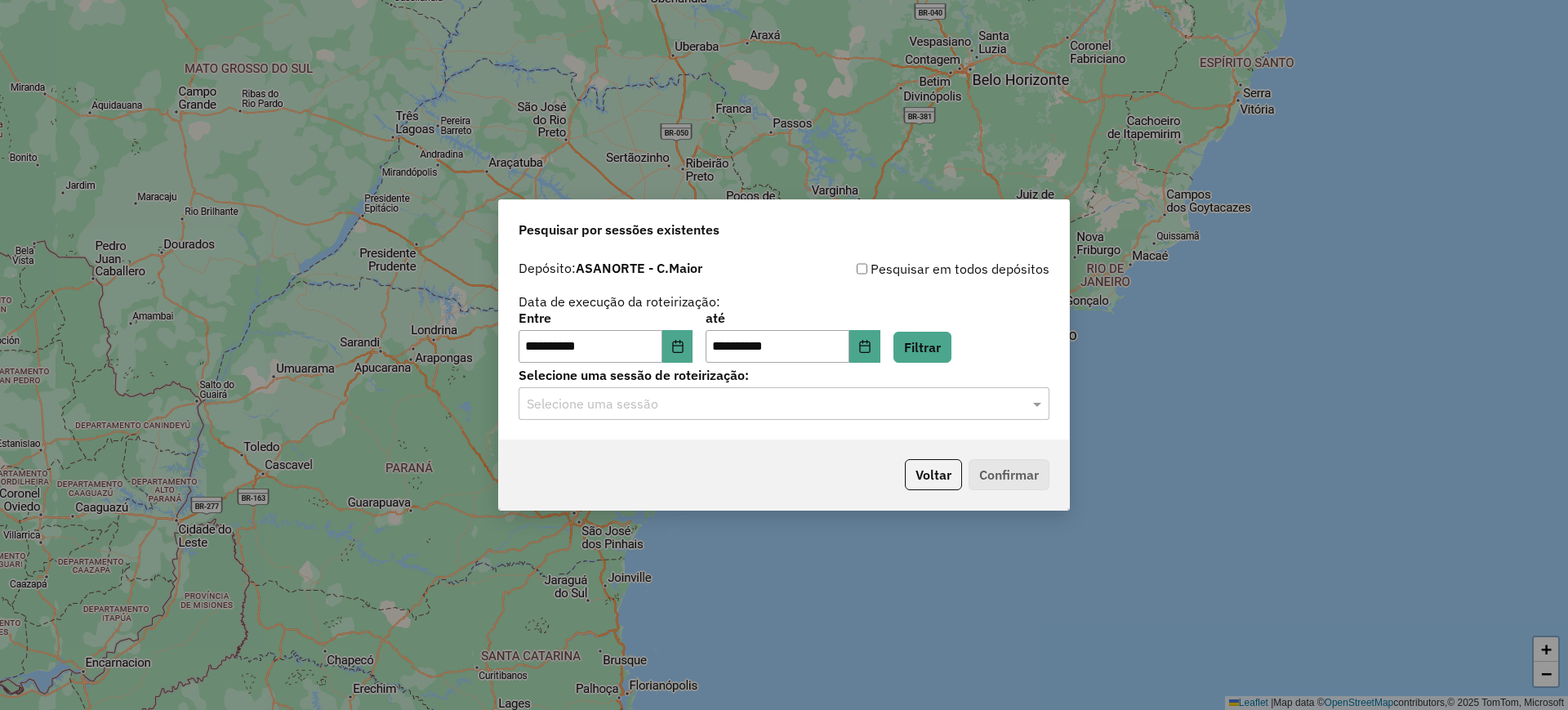
click at [645, 401] on input "text" at bounding box center [768, 404] width 482 height 20
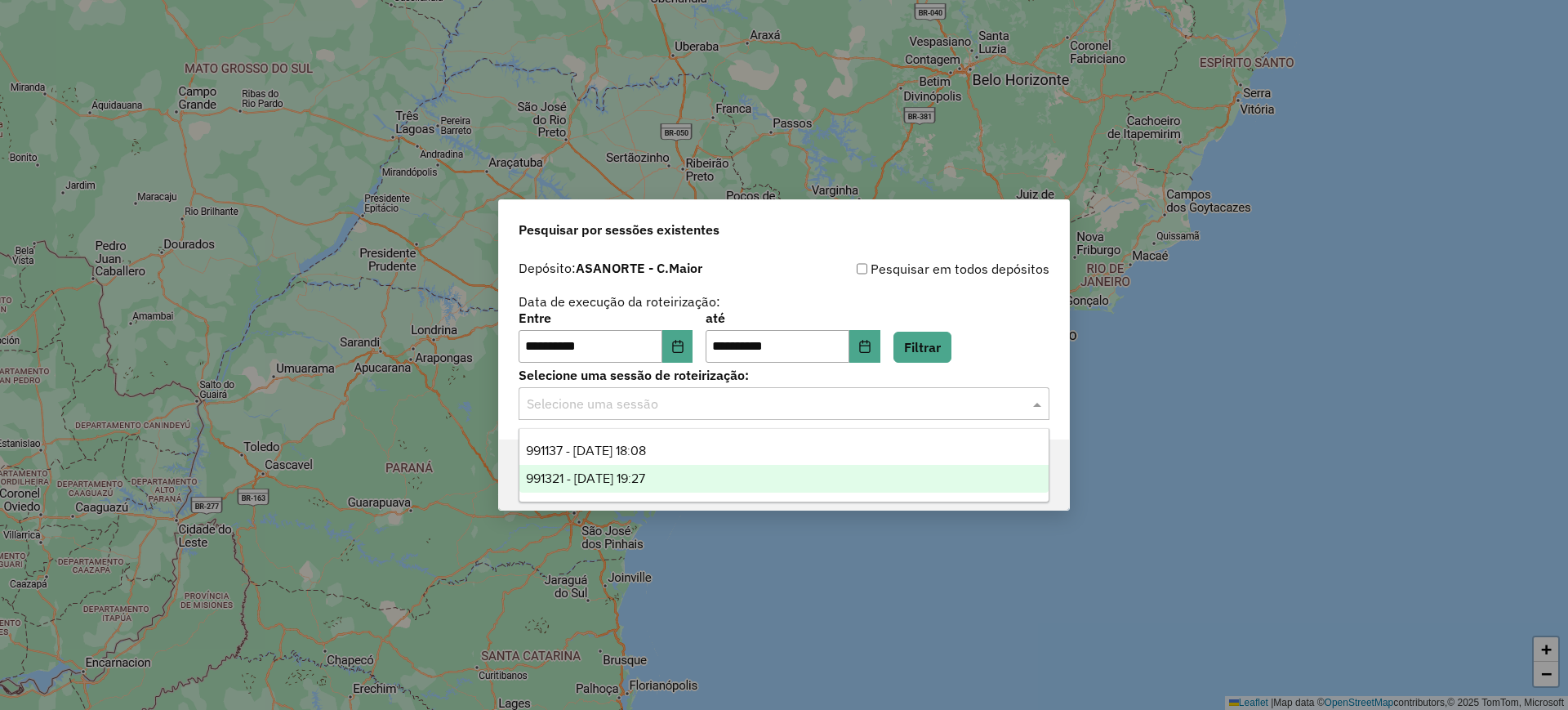
click at [629, 477] on span "991321 - 19/08/2025 19:27" at bounding box center [586, 478] width 120 height 14
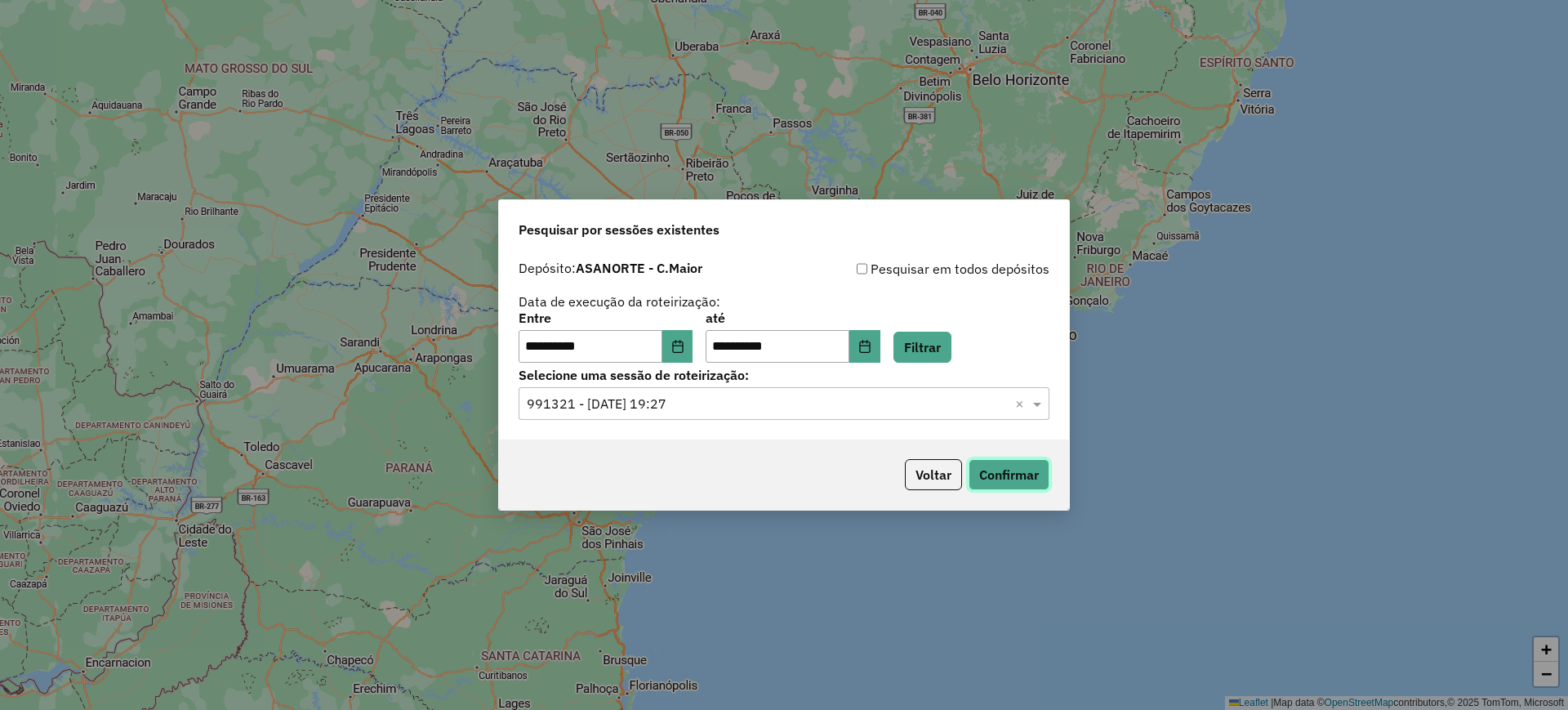
click at [1029, 476] on button "Confirmar" at bounding box center [1009, 474] width 81 height 31
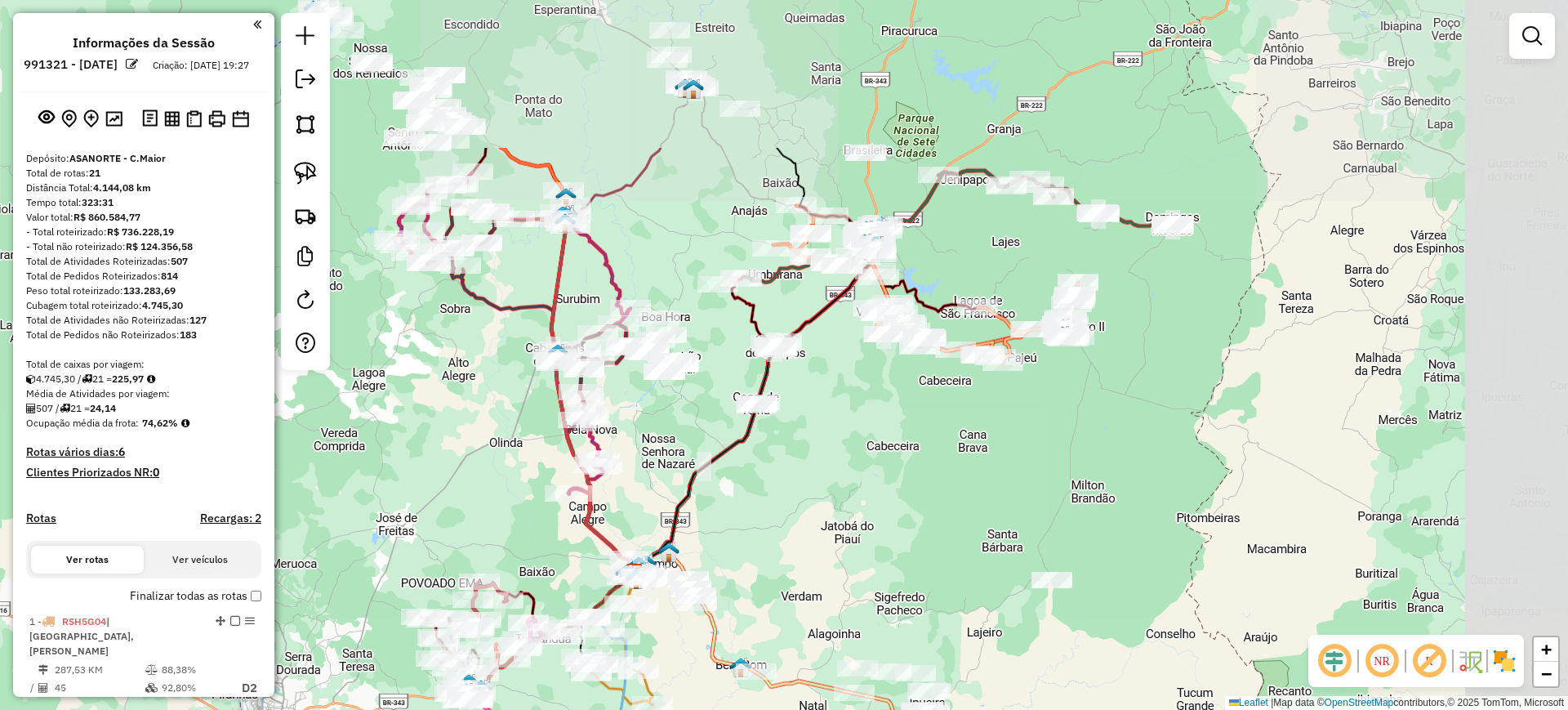
drag, startPoint x: 1061, startPoint y: 216, endPoint x: 866, endPoint y: 443, distance: 299.3
click at [869, 443] on div "Janela de atendimento Grade de atendimento Capacidade Transportadoras Veículos …" at bounding box center [784, 355] width 1568 height 710
